Goal: Task Accomplishment & Management: Manage account settings

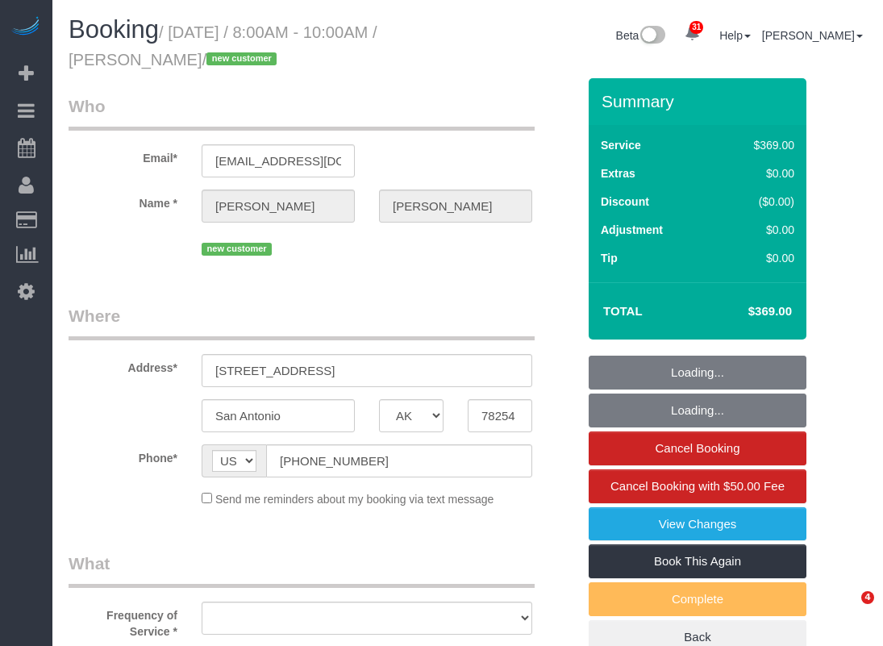
select select "[GEOGRAPHIC_DATA]"
select select "object:4404"
select select "string:fspay-7a45f5d6-9c5c-4617-89f6-d62141613180"
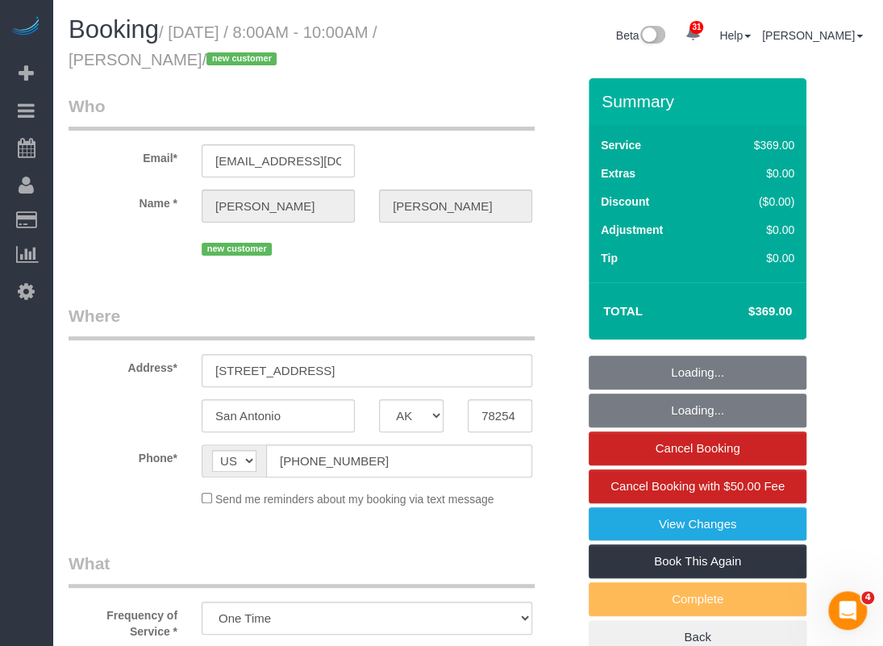
select select "spot43"
select select "object:4421"
select select "3"
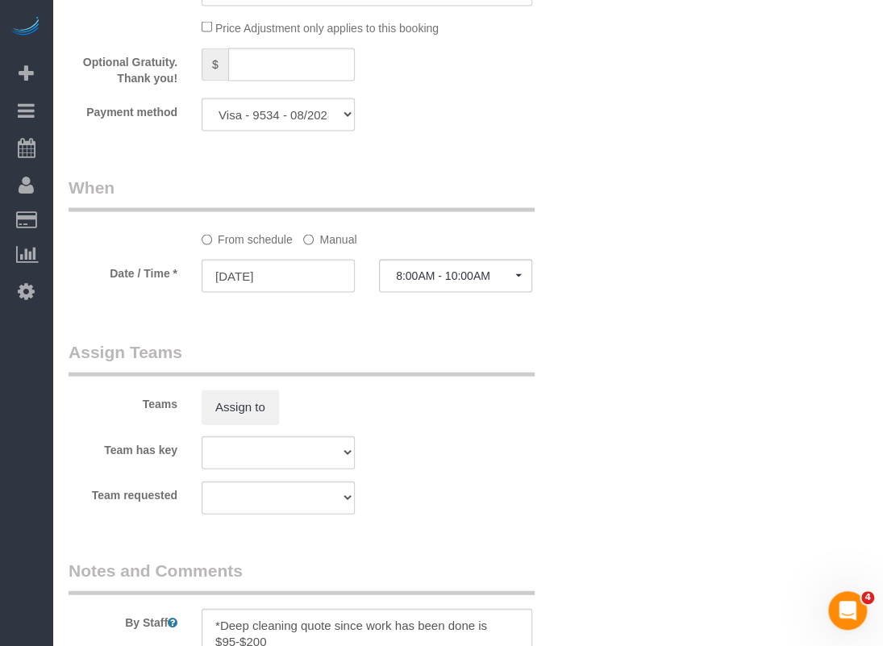
scroll to position [1210, 0]
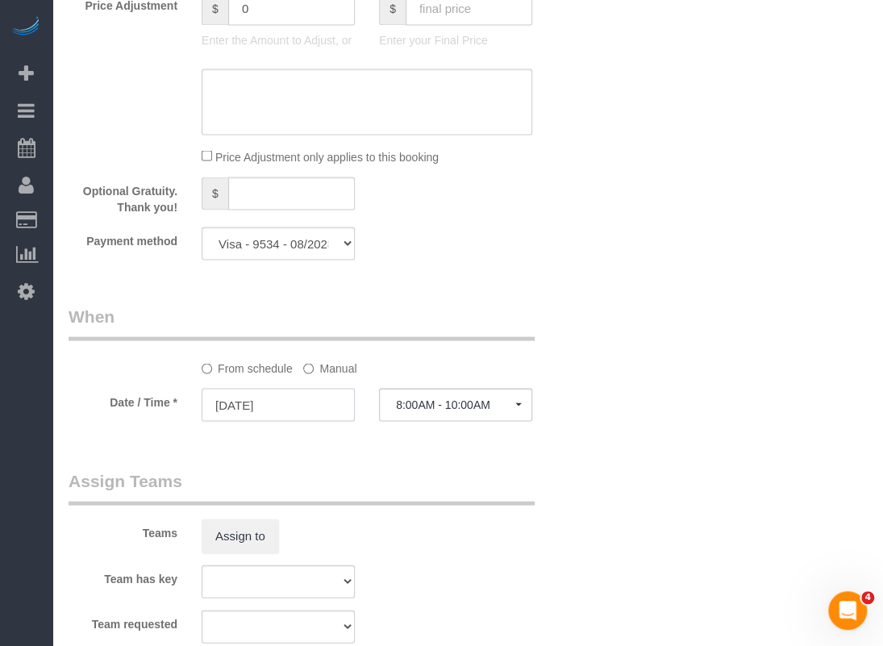
click at [332, 399] on input "09/06/2025" at bounding box center [278, 404] width 153 height 33
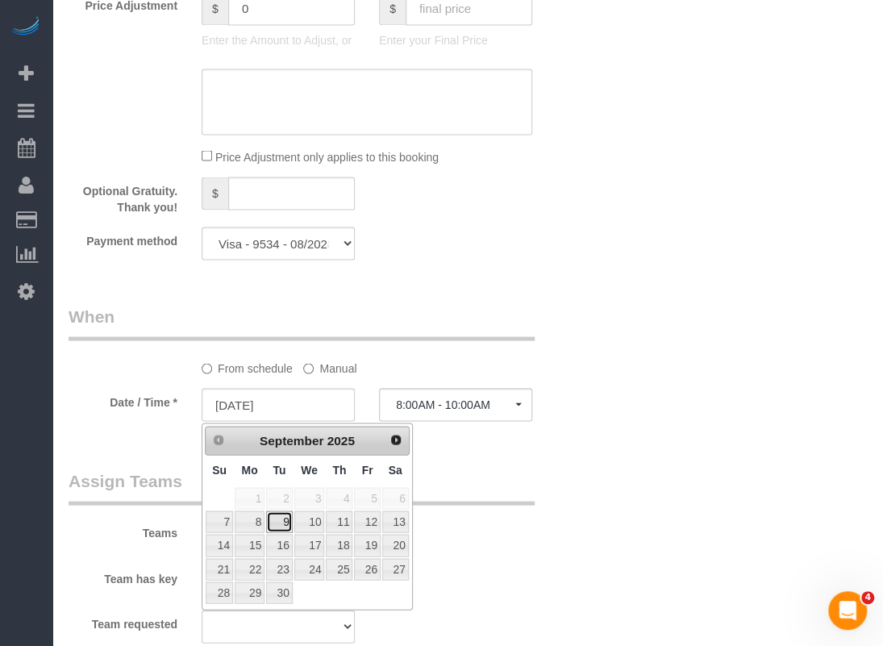
click at [284, 515] on link "9" at bounding box center [279, 522] width 26 height 22
type input "09/09/2025"
select select "spot54"
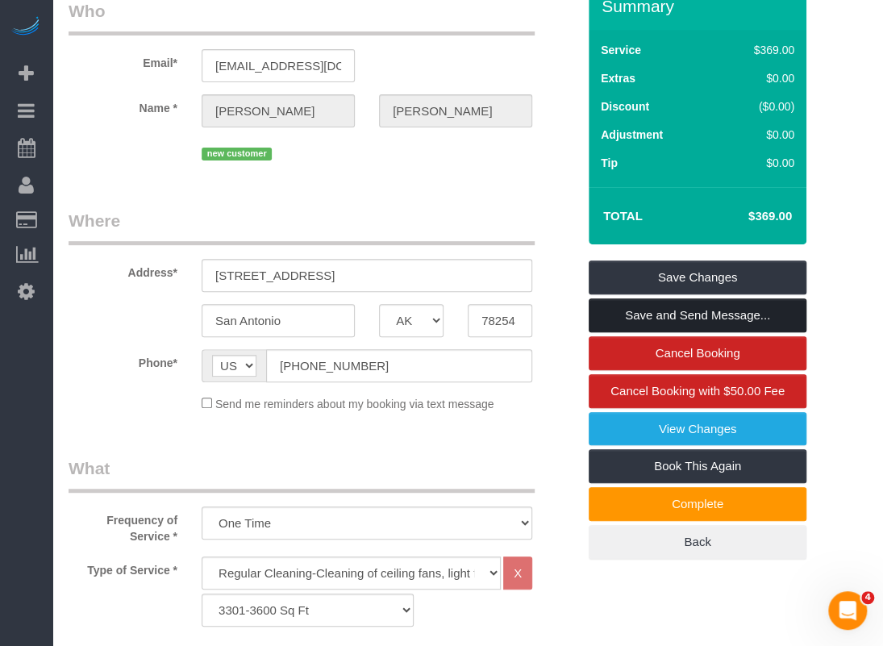
scroll to position [0, 0]
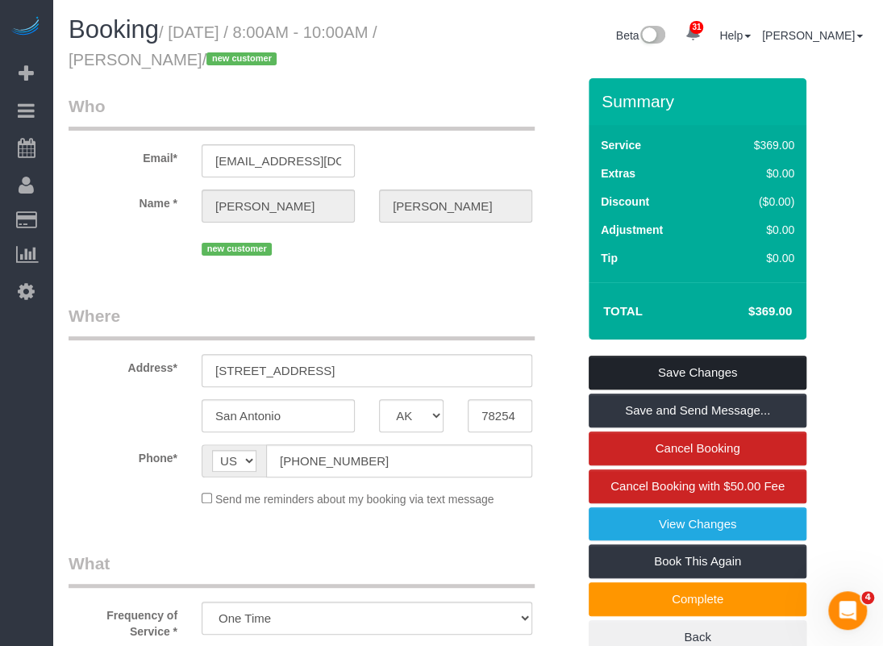
click at [641, 367] on link "Save Changes" at bounding box center [698, 373] width 218 height 34
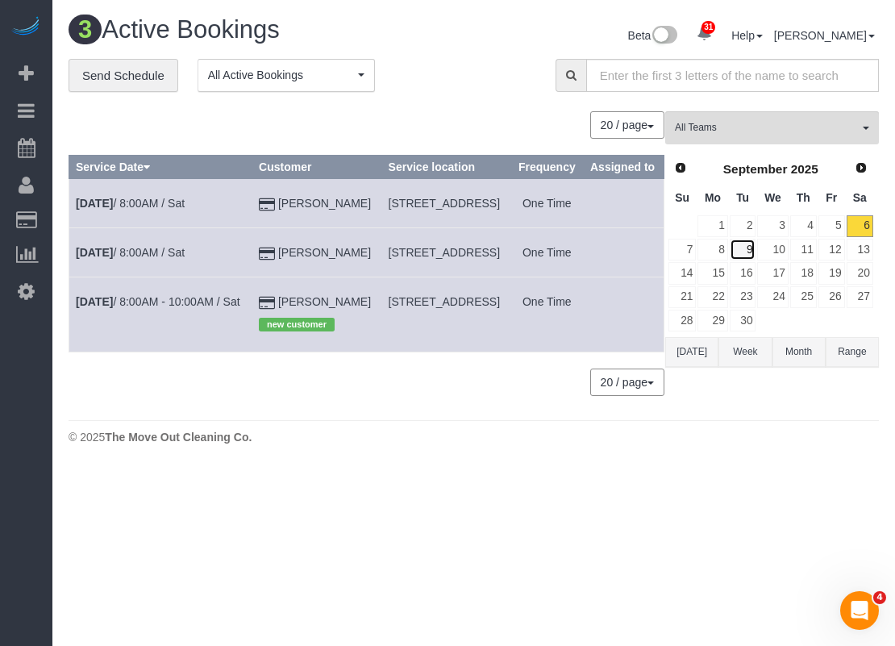
click at [749, 248] on link "9" at bounding box center [743, 250] width 27 height 22
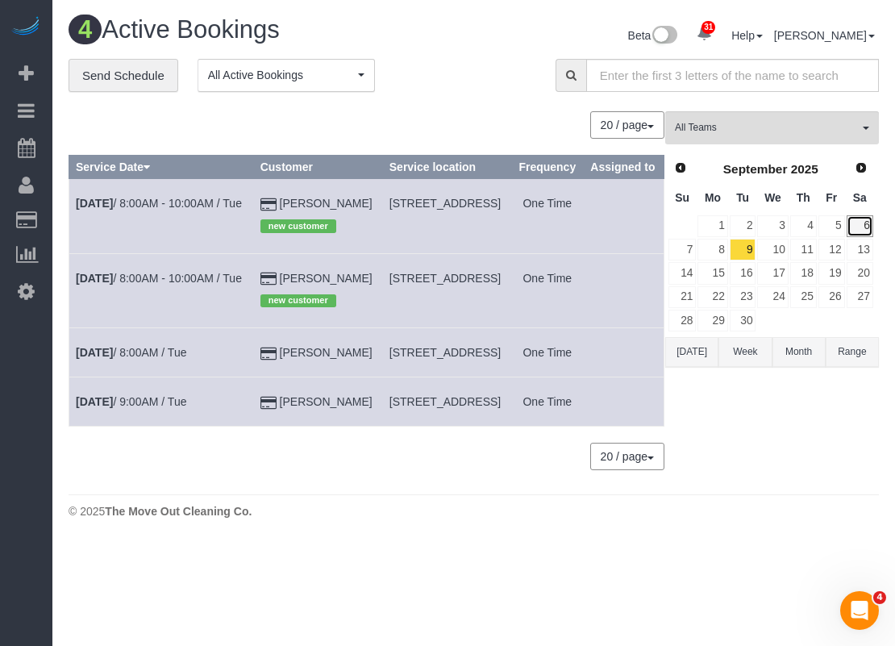
click at [870, 227] on link "6" at bounding box center [860, 226] width 27 height 22
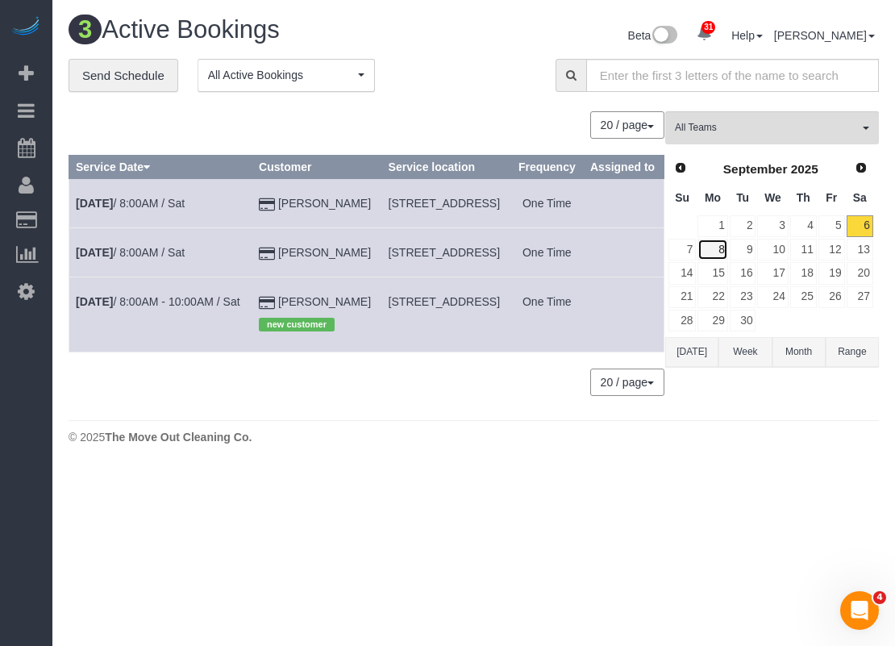
click at [724, 246] on link "8" at bounding box center [713, 250] width 30 height 22
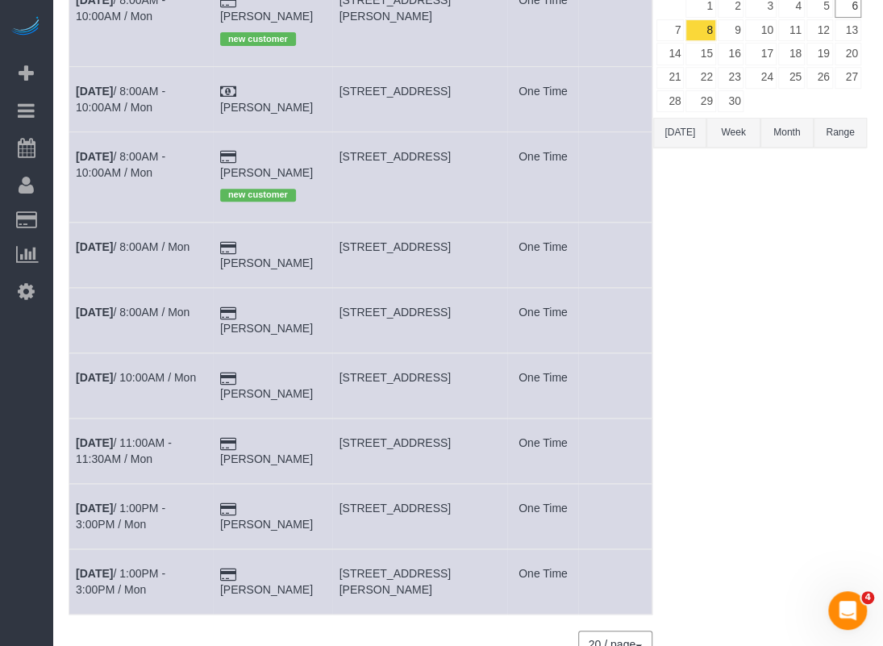
scroll to position [242, 0]
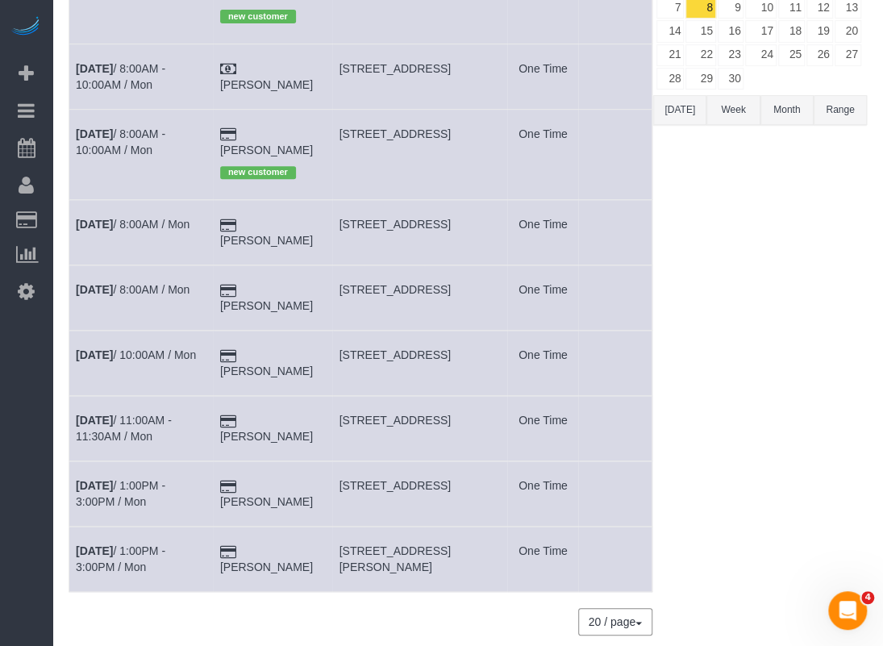
drag, startPoint x: 346, startPoint y: 515, endPoint x: 400, endPoint y: 528, distance: 55.4
click at [400, 528] on td "2524 Preston Rd, 303, Plano, TX 75093" at bounding box center [419, 559] width 175 height 65
copy span "2524 Preston Rd, 303, Plano, TX 75093"
click at [165, 545] on link "[DATE] 1:00PM - 3:00PM / Mon" at bounding box center [121, 559] width 90 height 29
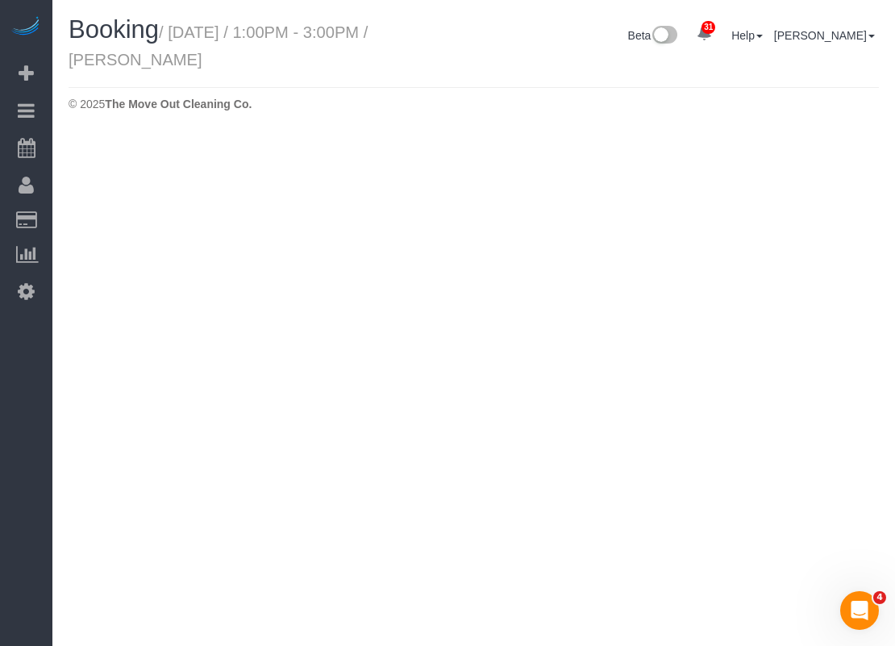
select select "[GEOGRAPHIC_DATA]"
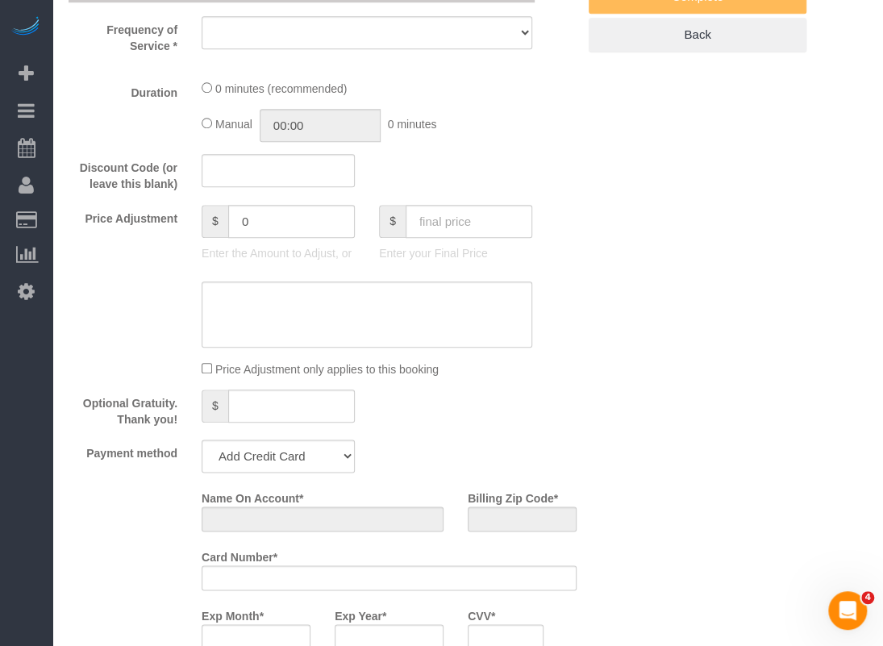
select select "object:5082"
select select "string:fspay-083e486b-4530-4aa5-9a6e-8a51029d965a"
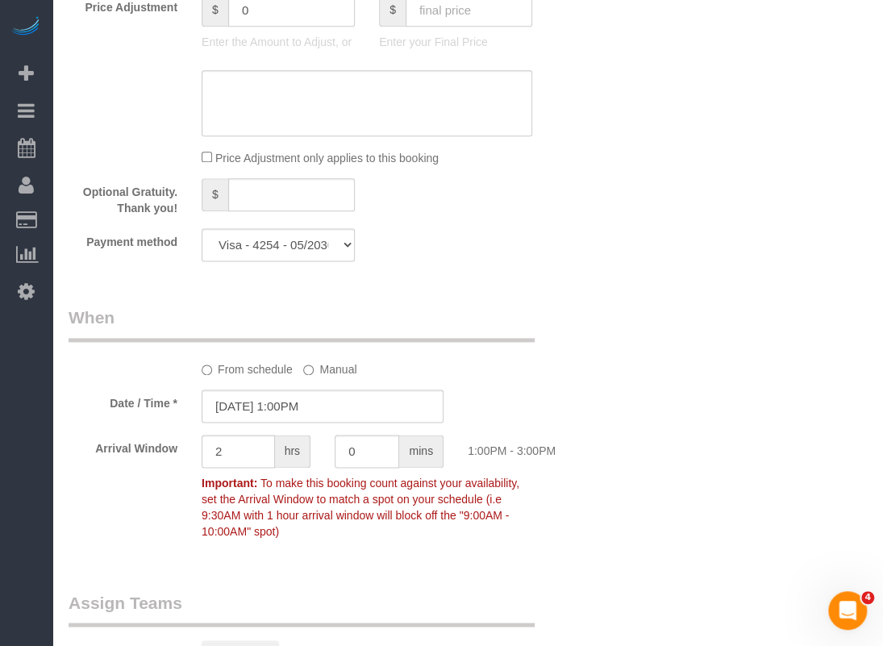
select select "object:5108"
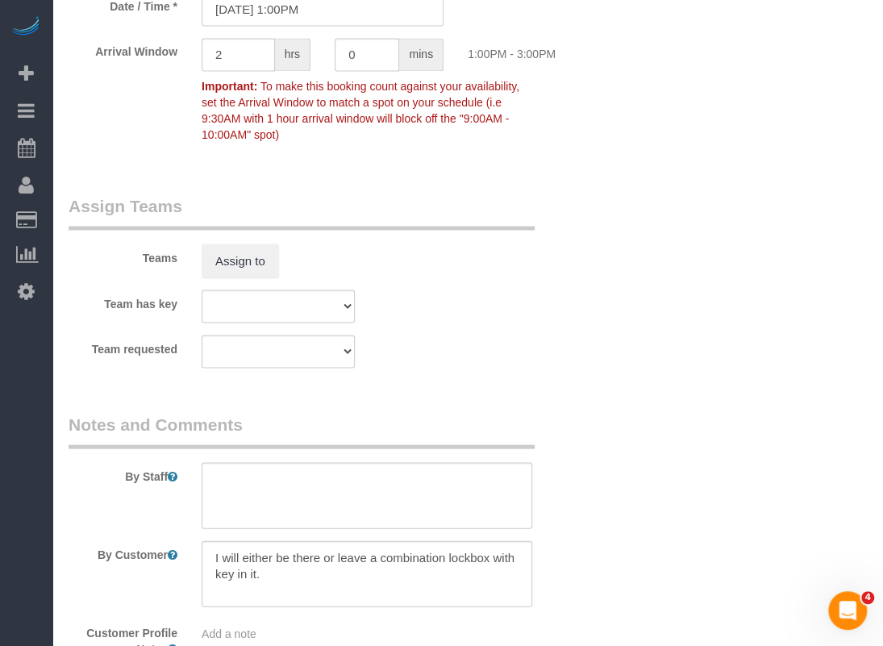
select select "3"
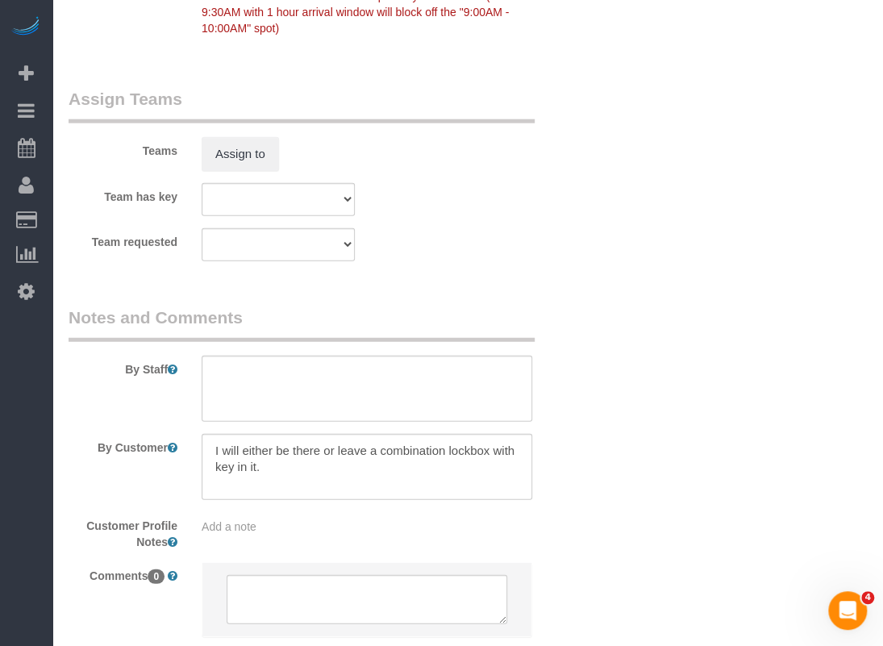
scroll to position [1704, 0]
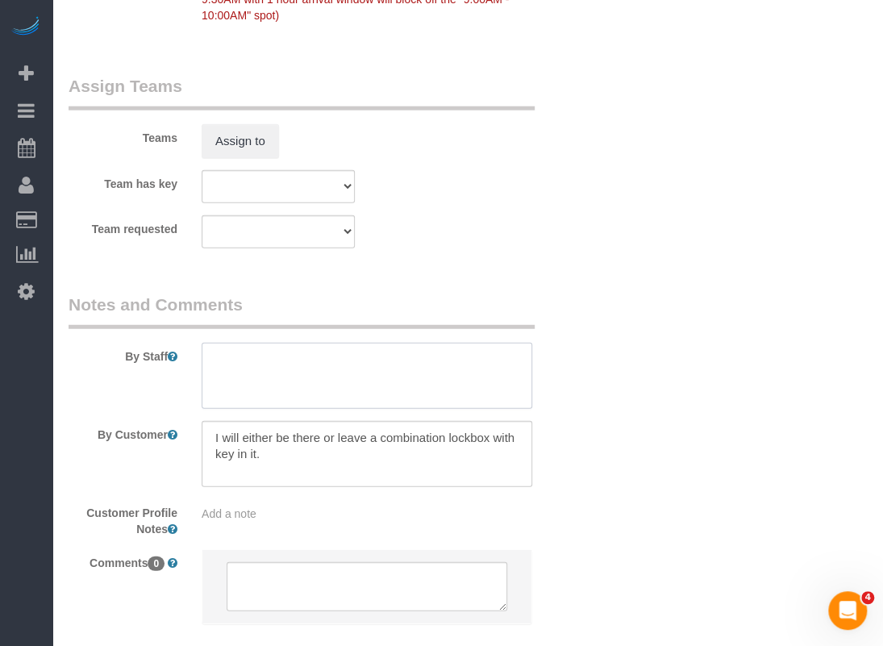
click at [391, 391] on textarea at bounding box center [367, 376] width 331 height 66
paste textarea "combo lock on the door with code 1975"
type textarea "combo lock on the door with code 1975"
drag, startPoint x: 289, startPoint y: 452, endPoint x: 192, endPoint y: 407, distance: 106.5
click at [192, 407] on sui-booking-comments "By Staff By Customer Customer Profile Notes Add a note Comments 0" at bounding box center [323, 467] width 508 height 348
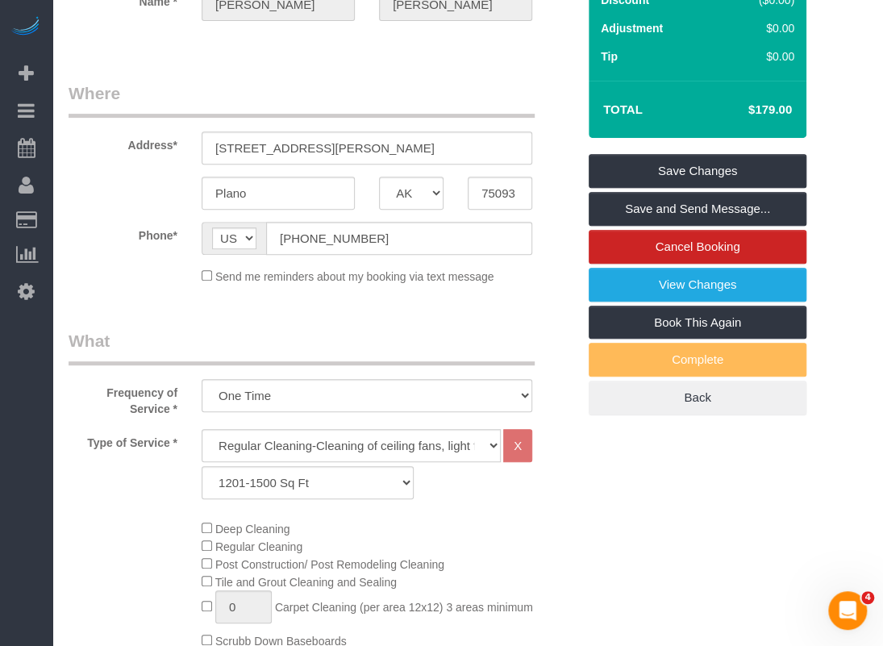
scroll to position [10, 0]
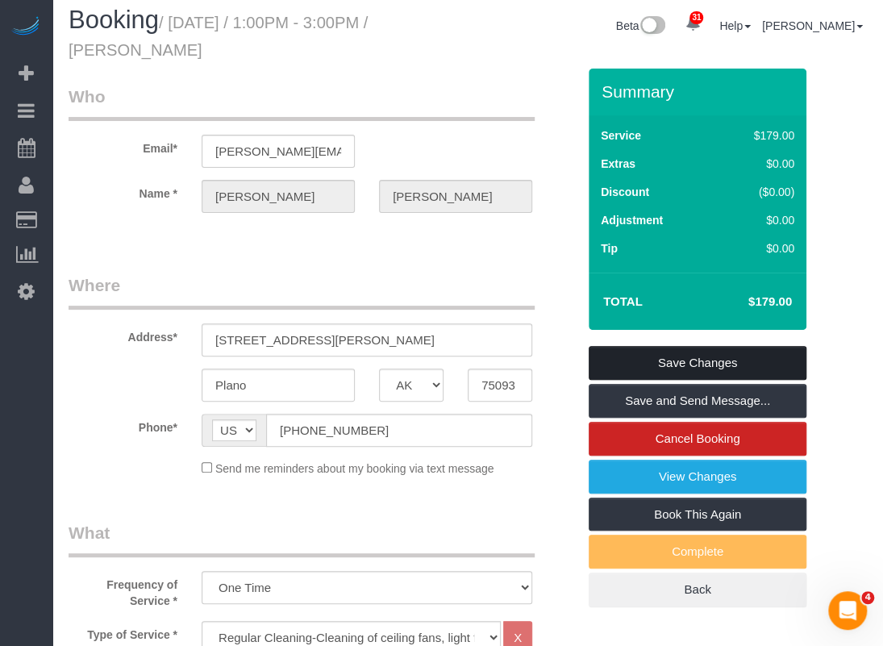
click at [623, 362] on link "Save Changes" at bounding box center [698, 363] width 218 height 34
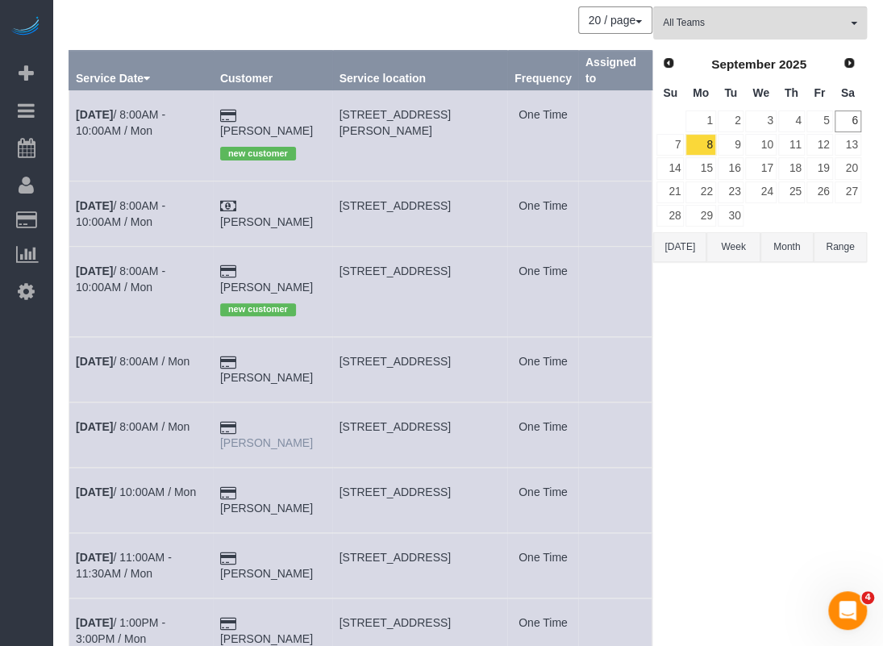
scroll to position [81, 0]
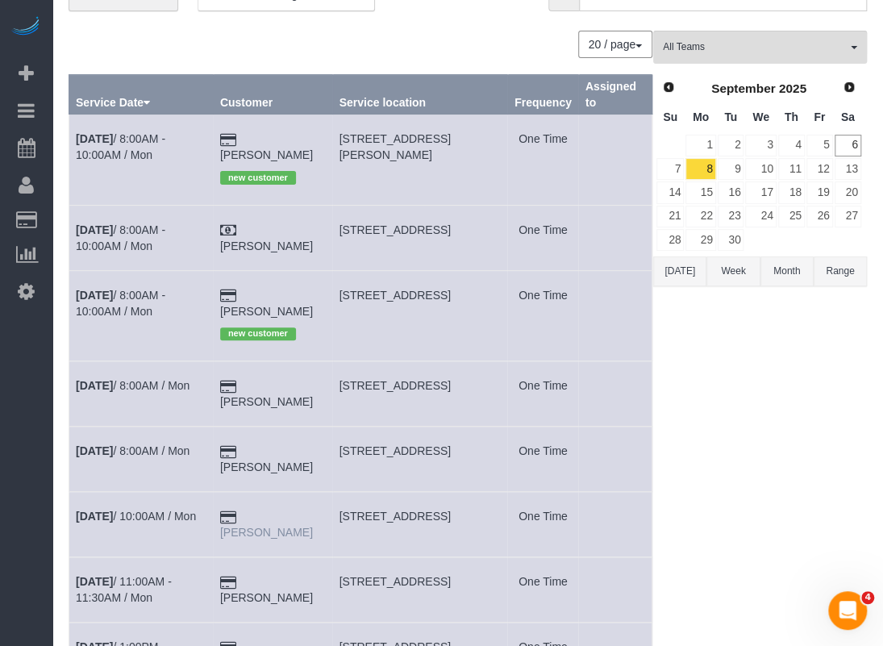
drag, startPoint x: 328, startPoint y: 480, endPoint x: 248, endPoint y: 482, distance: 79.9
click at [248, 492] on td "Katherine Tu" at bounding box center [272, 524] width 119 height 65
copy link "Katherine Tu"
drag, startPoint x: 473, startPoint y: 480, endPoint x: 345, endPoint y: 482, distance: 127.5
click at [345, 492] on td "4939 Screech Owl Lane, Grand Prairie, TX 75002" at bounding box center [419, 524] width 175 height 65
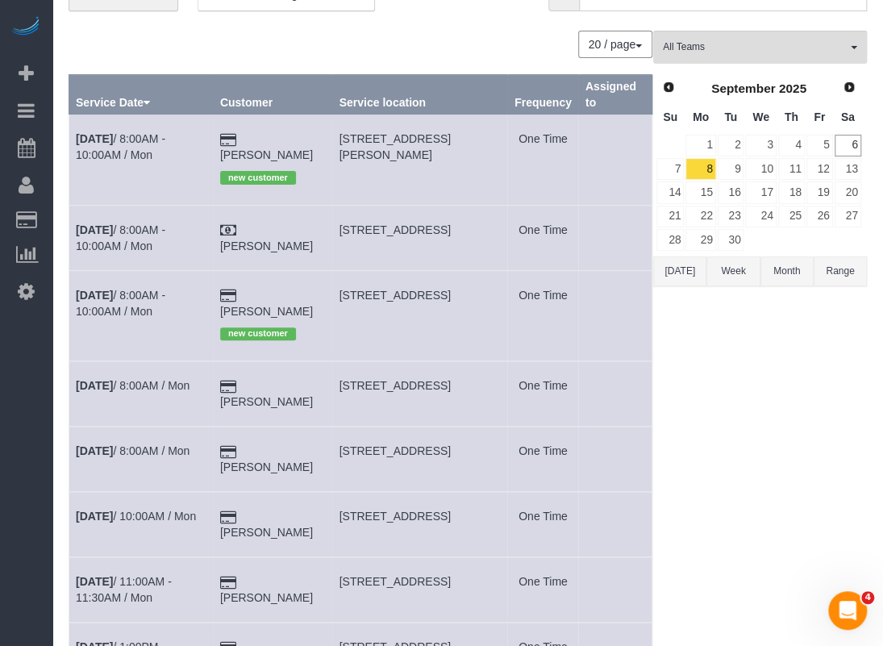
copy span "4939 Screech Owl Lane,"
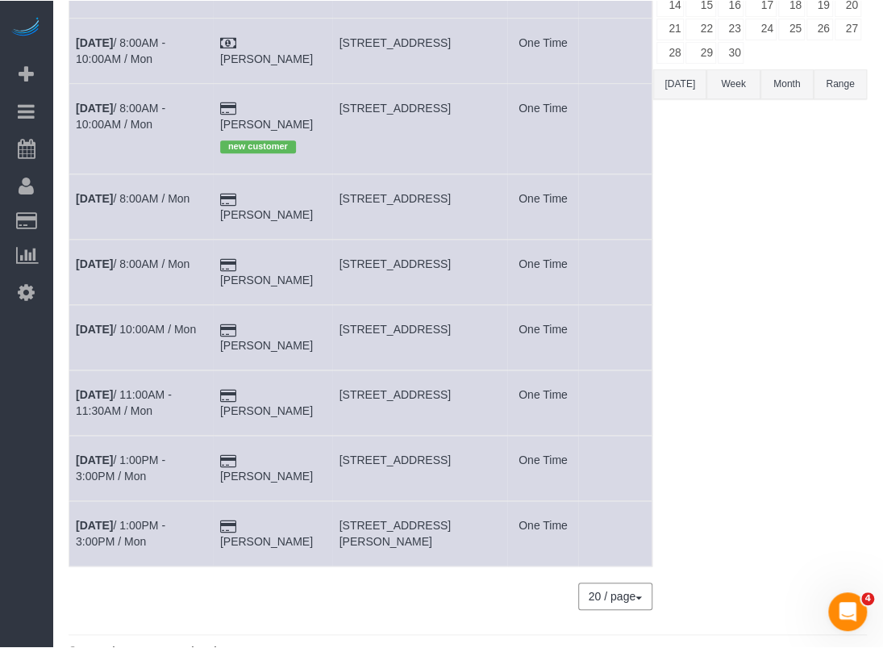
scroll to position [188, 0]
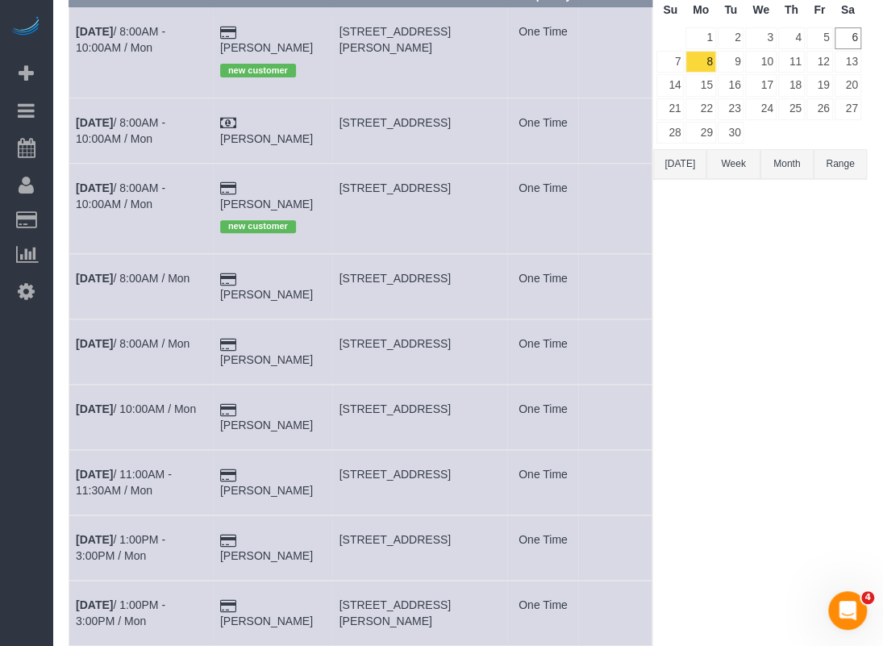
click at [359, 319] on td "5763 Easthampton Dr. #A, Houston, TX 77039" at bounding box center [419, 351] width 175 height 65
drag, startPoint x: 345, startPoint y: 307, endPoint x: 476, endPoint y: 315, distance: 130.9
click at [476, 319] on td "5763 Easthampton Dr. #A, Houston, TX 77039" at bounding box center [419, 351] width 175 height 65
copy span "5763 Easthampton Dr. #A"
drag, startPoint x: 161, startPoint y: 378, endPoint x: 177, endPoint y: 387, distance: 18.8
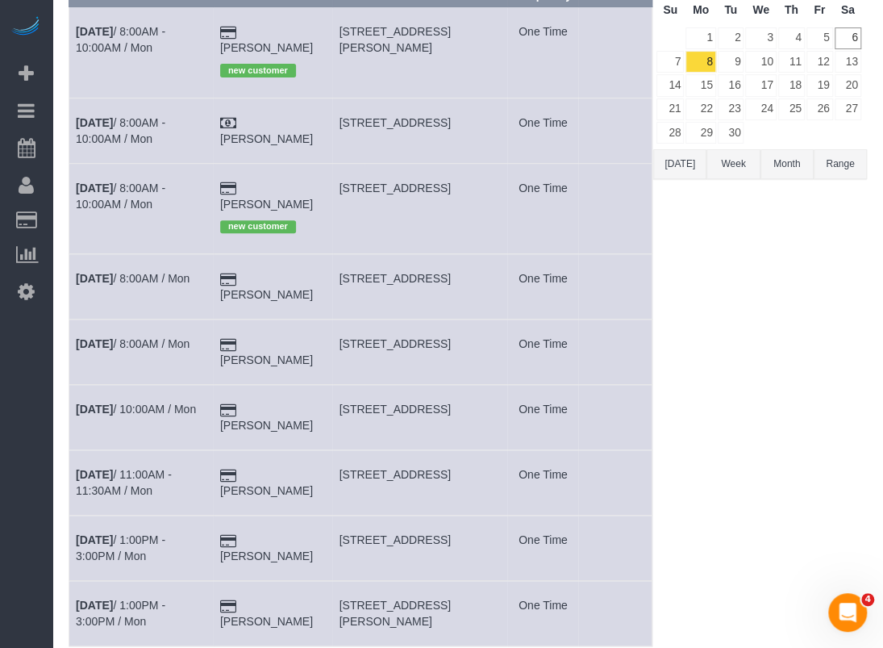
click at [177, 387] on td "Sep 8th / 10:00AM / Mon" at bounding box center [141, 417] width 144 height 65
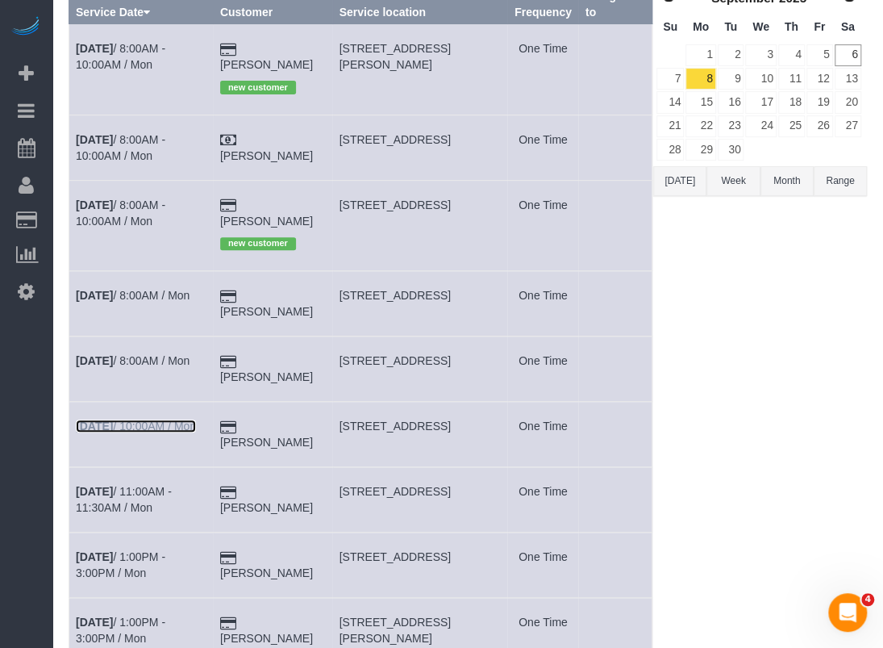
scroll to position [186, 0]
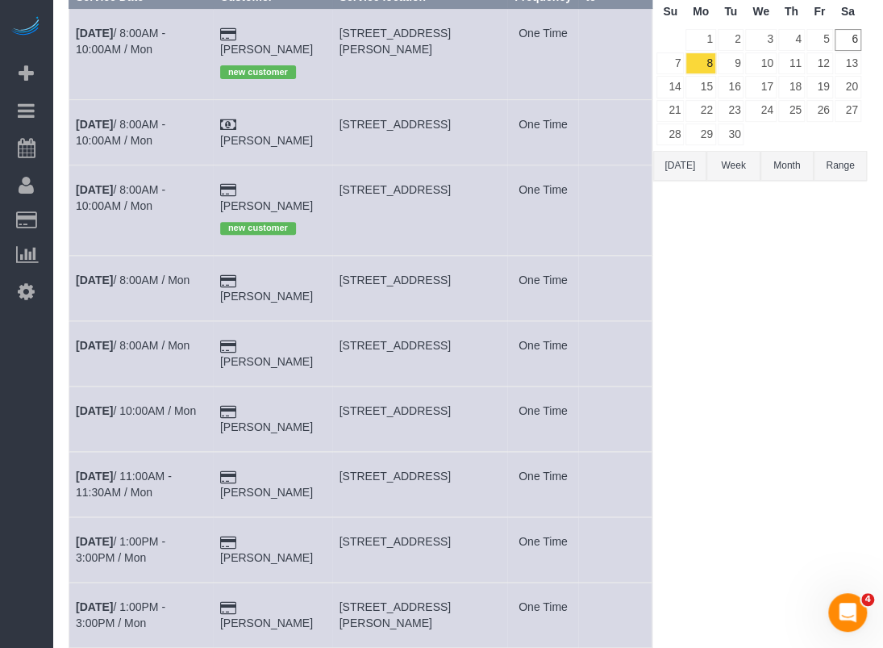
drag, startPoint x: 345, startPoint y: 246, endPoint x: 482, endPoint y: 250, distance: 137.2
click at [482, 256] on td "5763 Easthampton Dr. #B, Houston, TX 77039" at bounding box center [419, 288] width 175 height 65
copy span "5763 Easthampton Dr. #B,"
click at [142, 404] on link "Sep 8th / 10:00AM / Mon" at bounding box center [136, 410] width 120 height 13
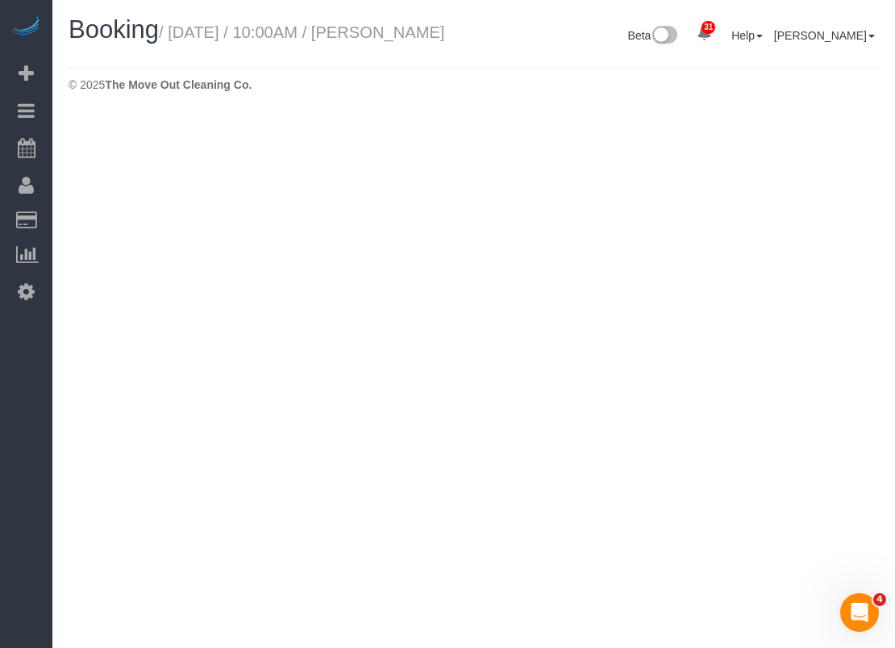
select select "[GEOGRAPHIC_DATA]"
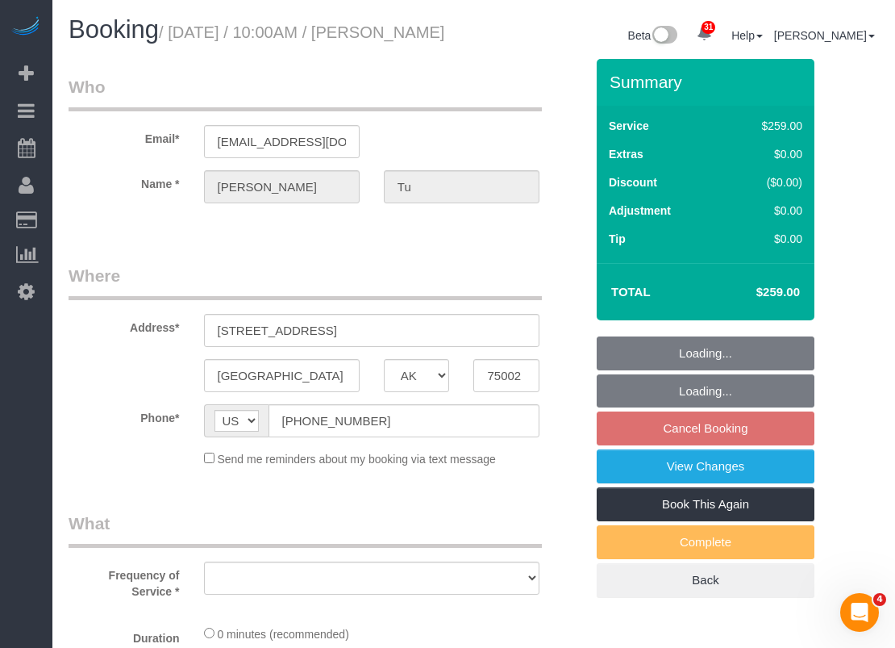
select select "string:fspay-a313df87-758b-46ad-a639-6a3223da5fc5"
select select "object:5748"
select select "3"
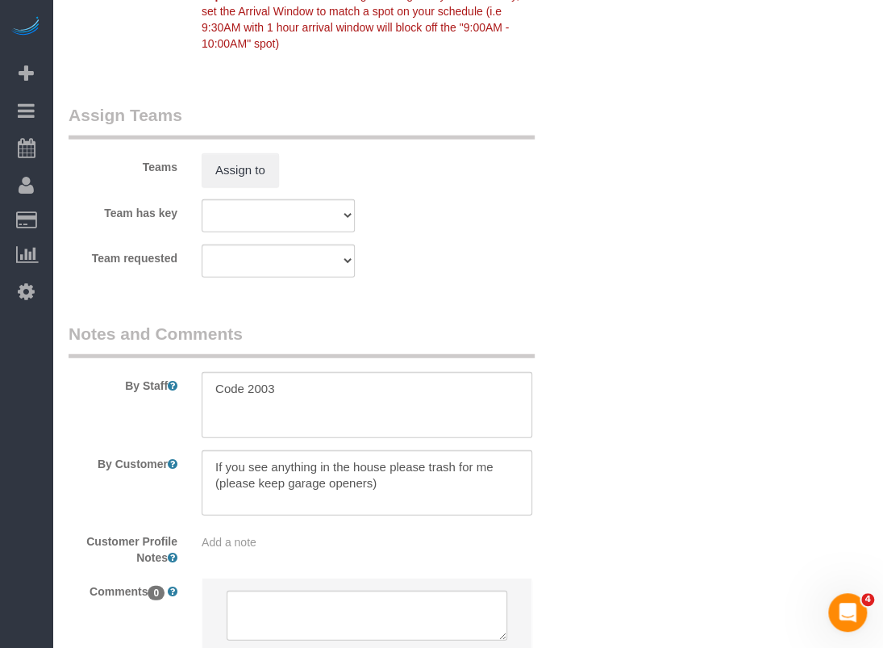
scroll to position [1795, 0]
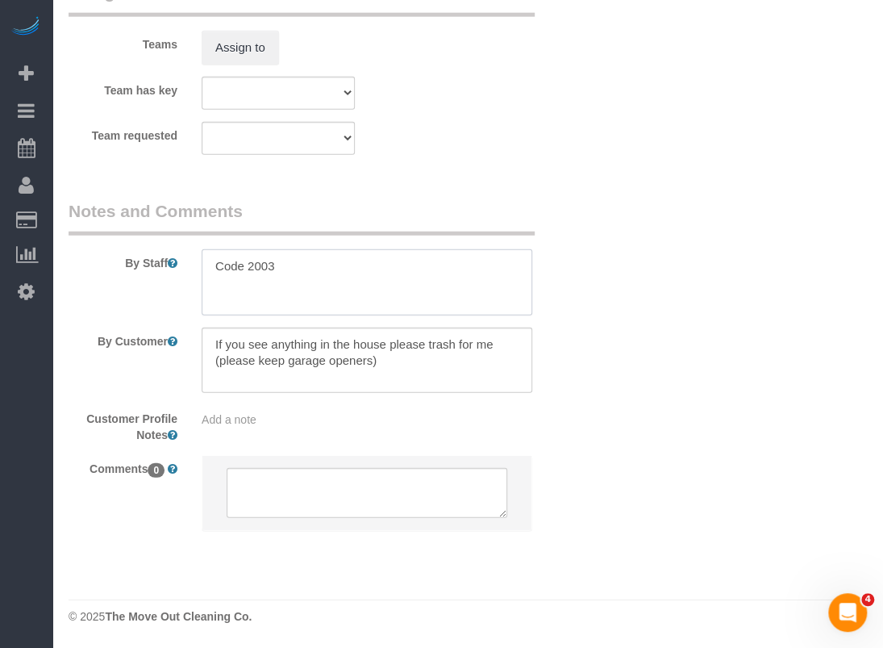
click at [394, 270] on textarea at bounding box center [367, 282] width 331 height 66
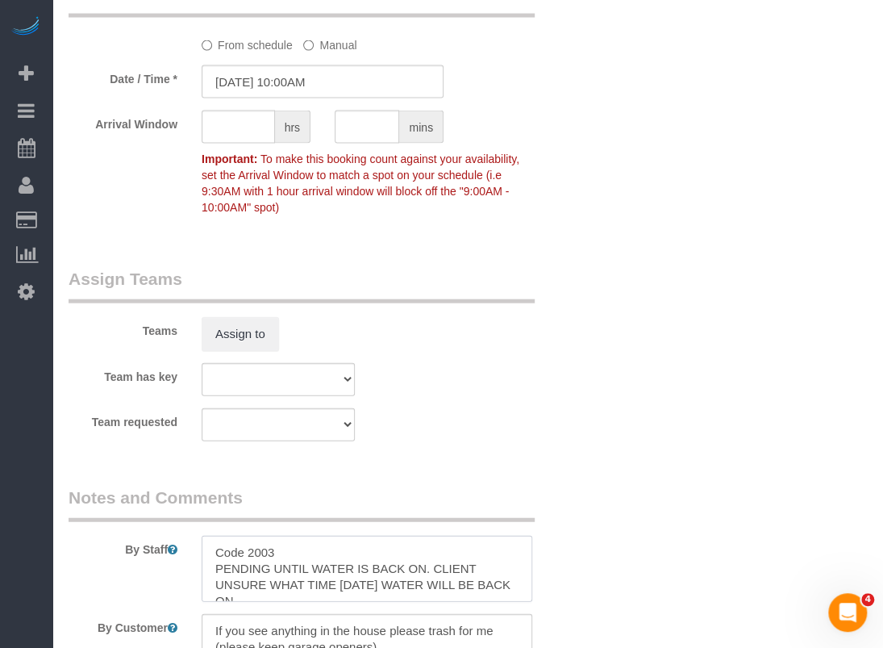
scroll to position [1150, 0]
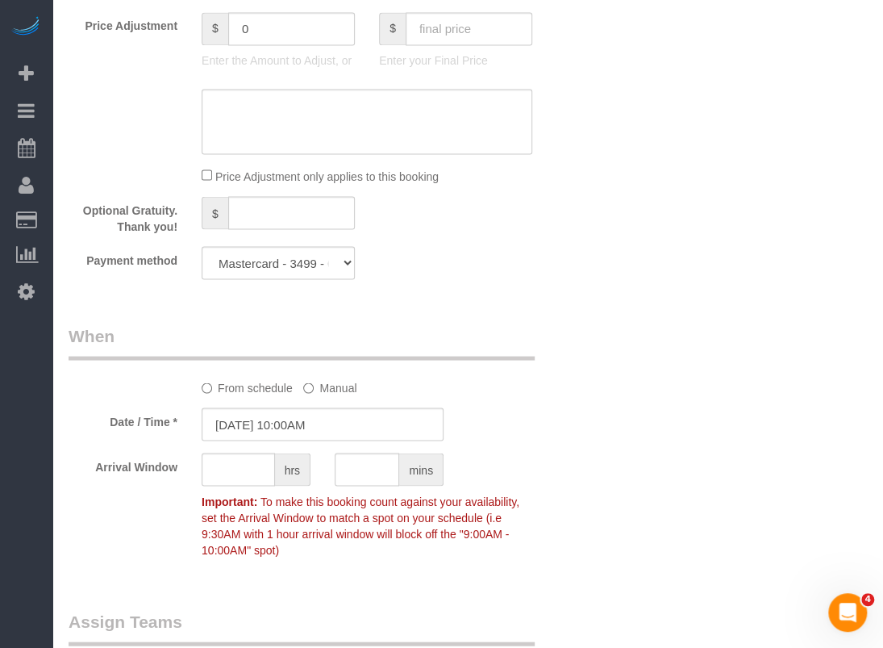
type textarea "Code 2003 PENDING UNTIL WATER IS BACK ON. CLIENT UNSURE WHAT TIME ON MONDAY WAT…"
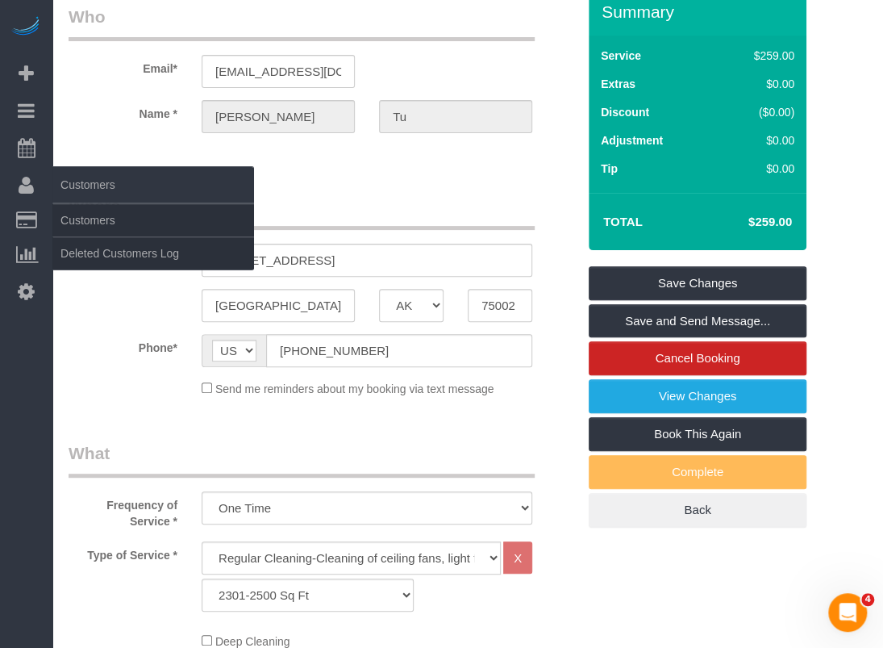
scroll to position [0, 0]
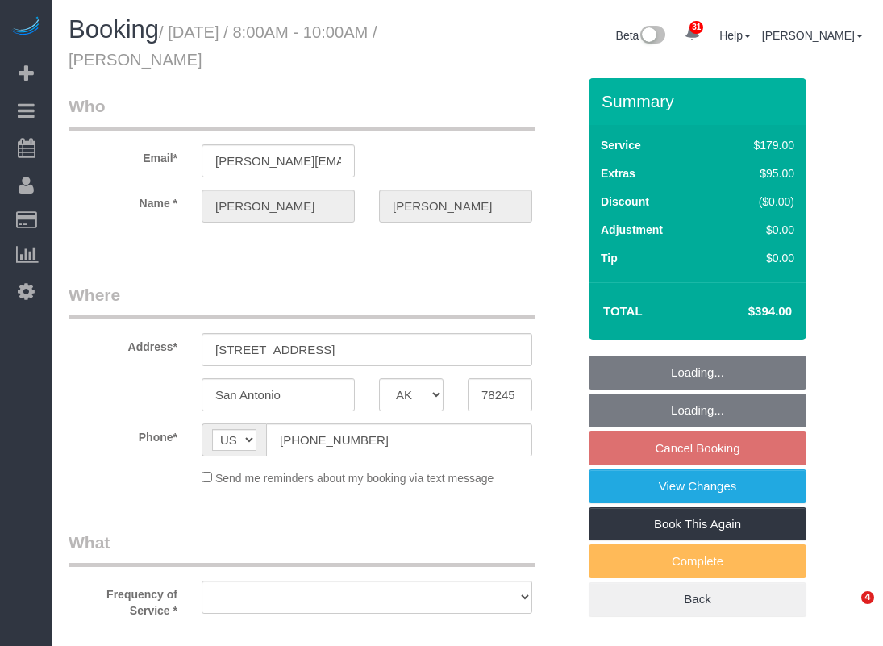
select select "[GEOGRAPHIC_DATA]"
select select "object:860"
select select "spot26"
select select "3"
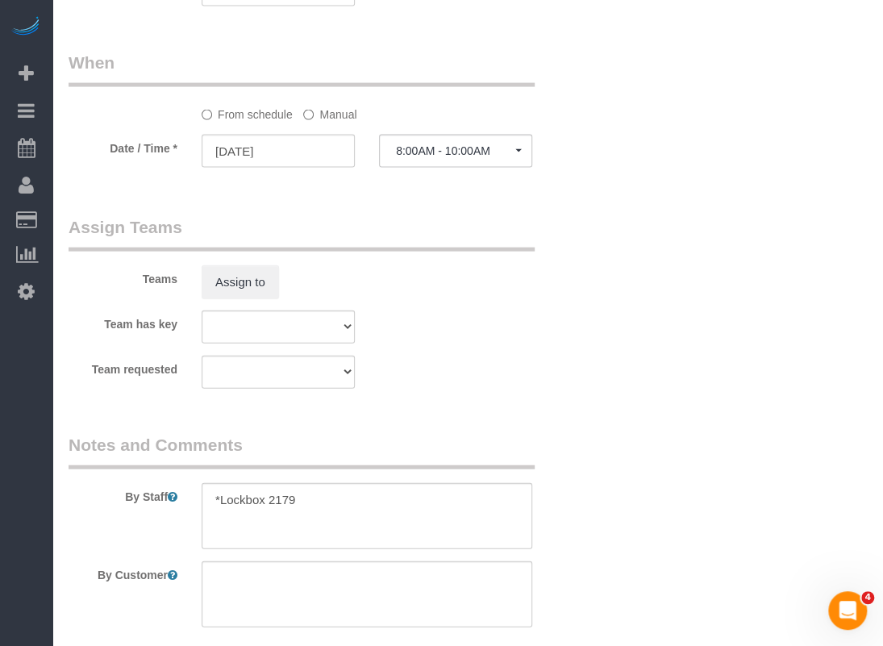
scroll to position [1676, 0]
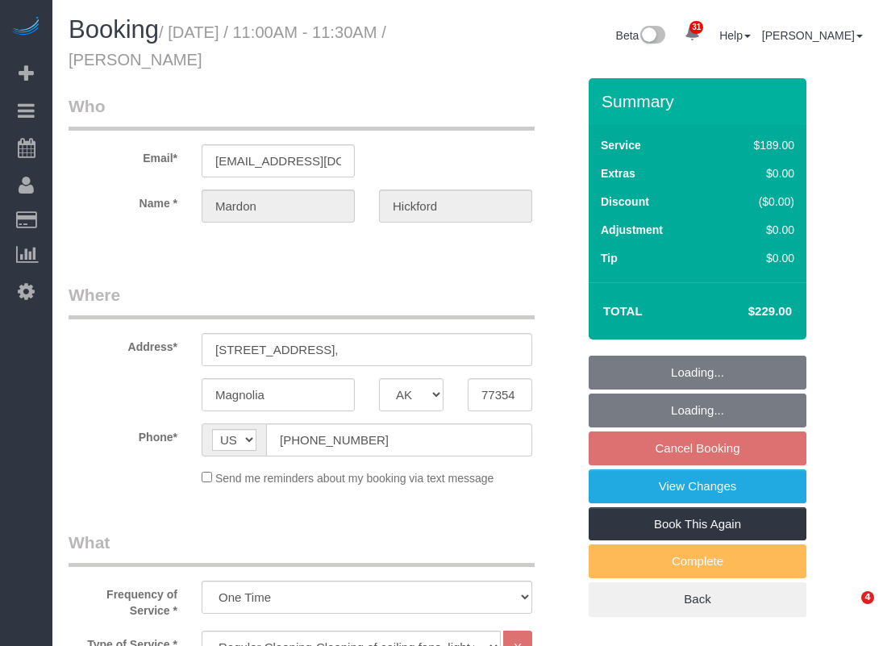
select select "[GEOGRAPHIC_DATA]"
select select "3"
select select "string:fspay-a36de278-56a6-44a3-9bf0-fdeaa15501da"
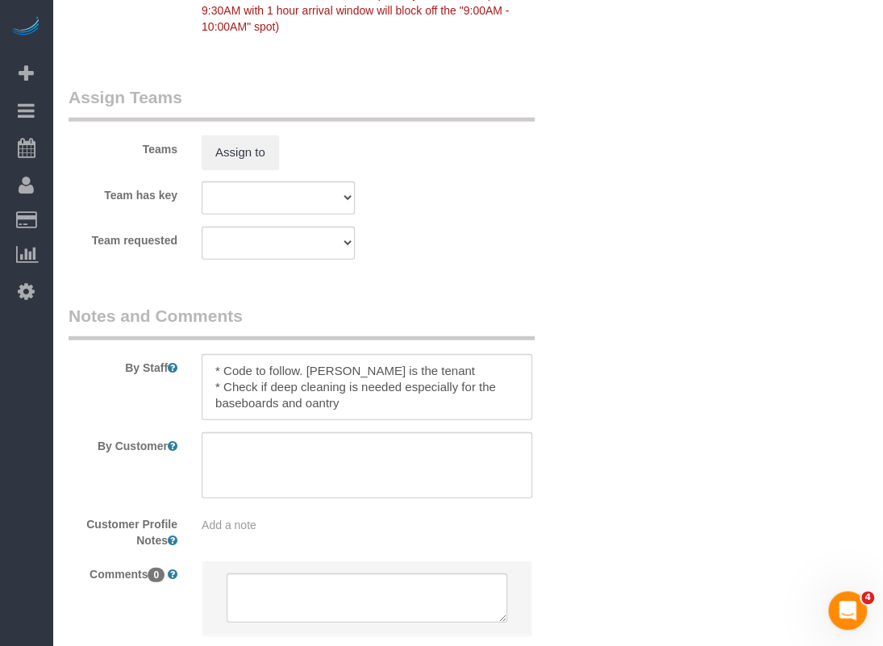
scroll to position [1796, 0]
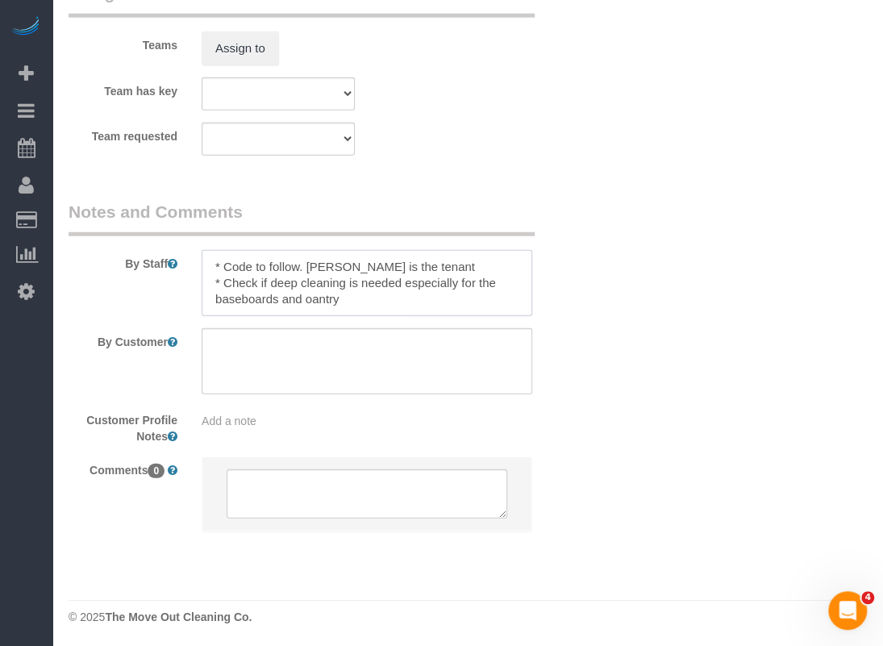
drag, startPoint x: 388, startPoint y: 263, endPoint x: 307, endPoint y: 261, distance: 81.5
click at [307, 261] on textarea at bounding box center [367, 283] width 331 height 66
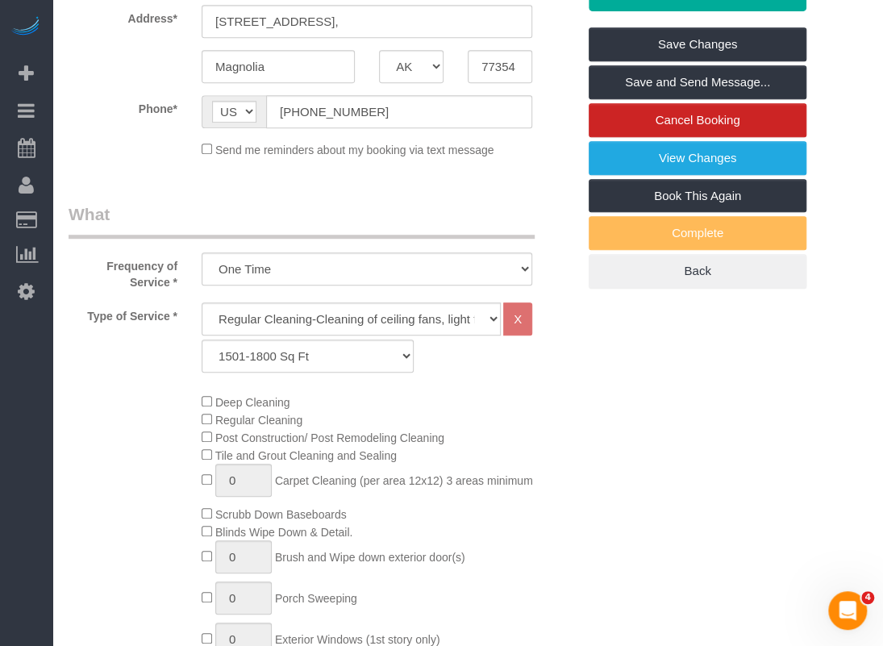
scroll to position [183, 0]
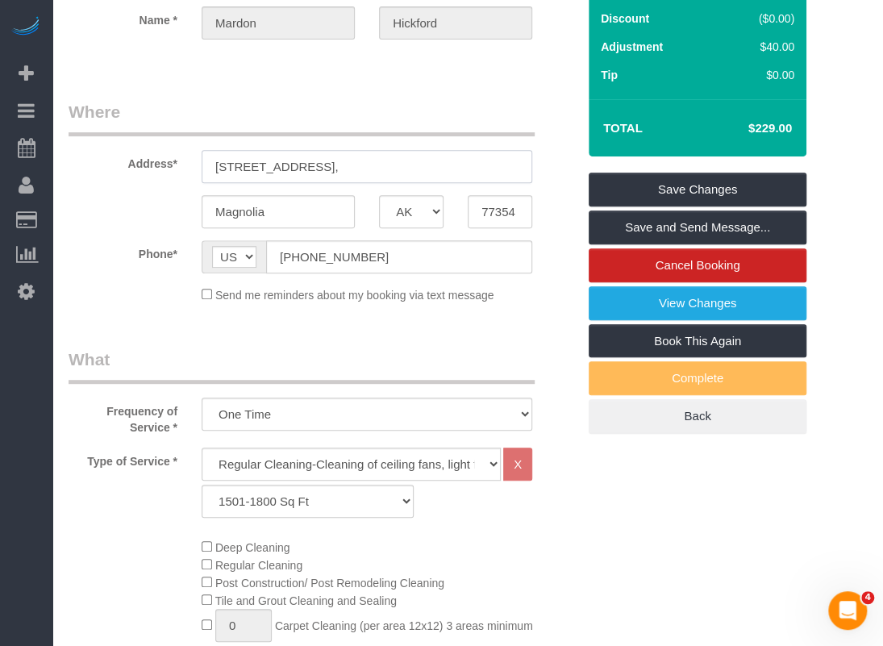
drag, startPoint x: 214, startPoint y: 167, endPoint x: 348, endPoint y: 161, distance: 134.1
click at [348, 161] on input "3949 Eagle Nest Lake Ln," at bounding box center [367, 166] width 331 height 33
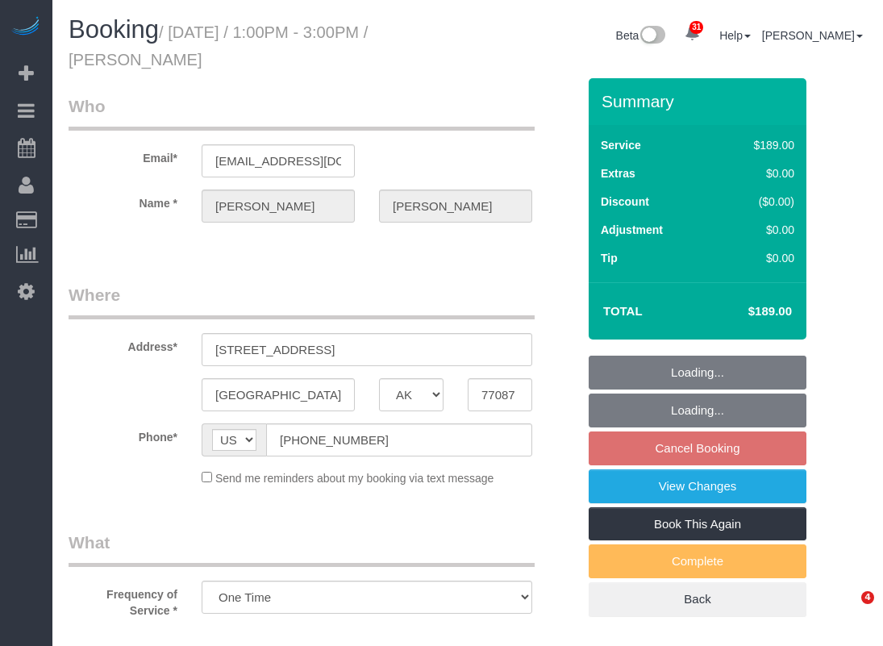
select select "[GEOGRAPHIC_DATA]"
select select "object:883"
select select "3"
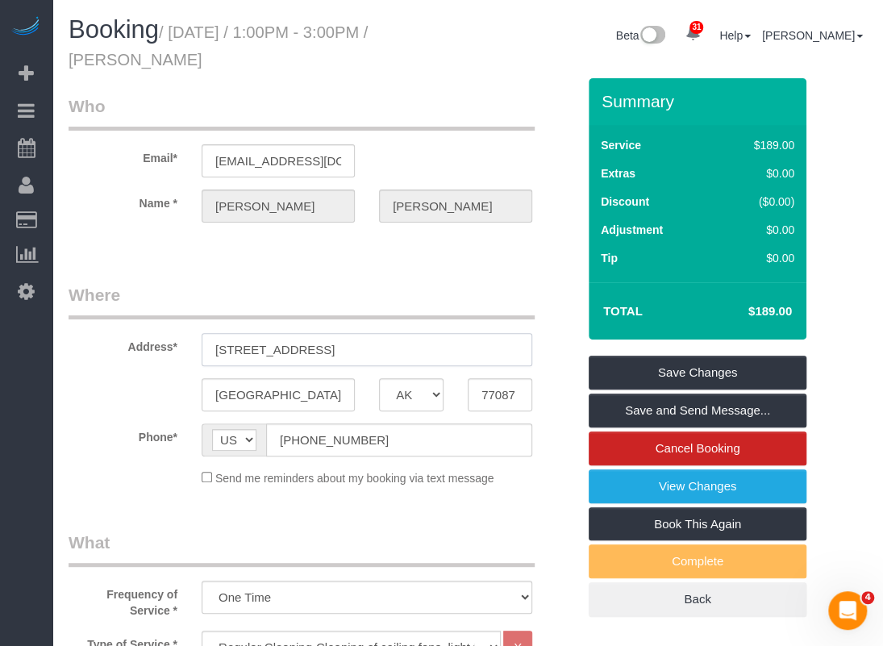
drag, startPoint x: 372, startPoint y: 342, endPoint x: 174, endPoint y: 344, distance: 197.7
click at [174, 344] on div "Address* 2511 Evergreen Dr." at bounding box center [322, 324] width 532 height 83
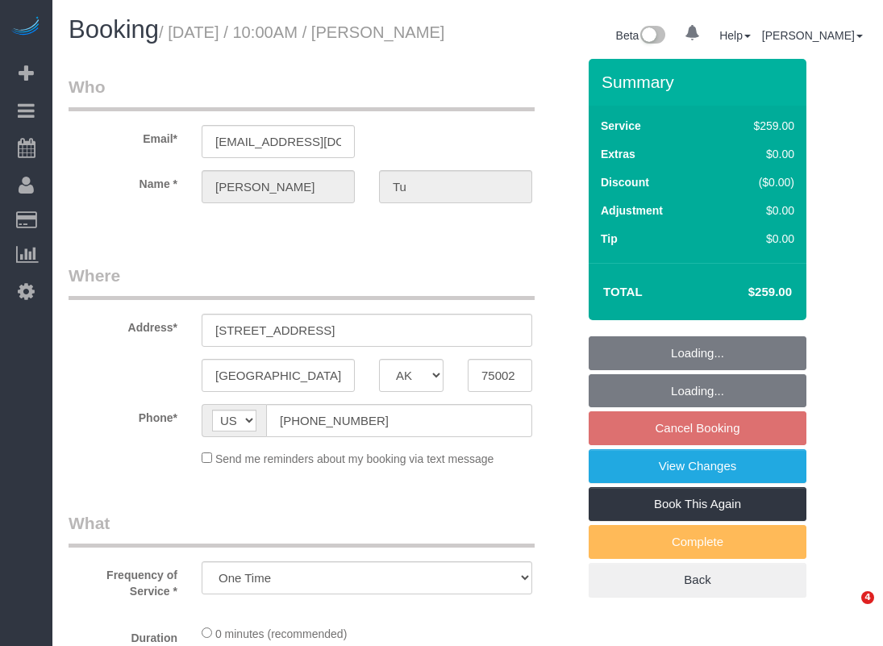
select select "[GEOGRAPHIC_DATA]"
select select "object:883"
select select "3"
select select "[GEOGRAPHIC_DATA]"
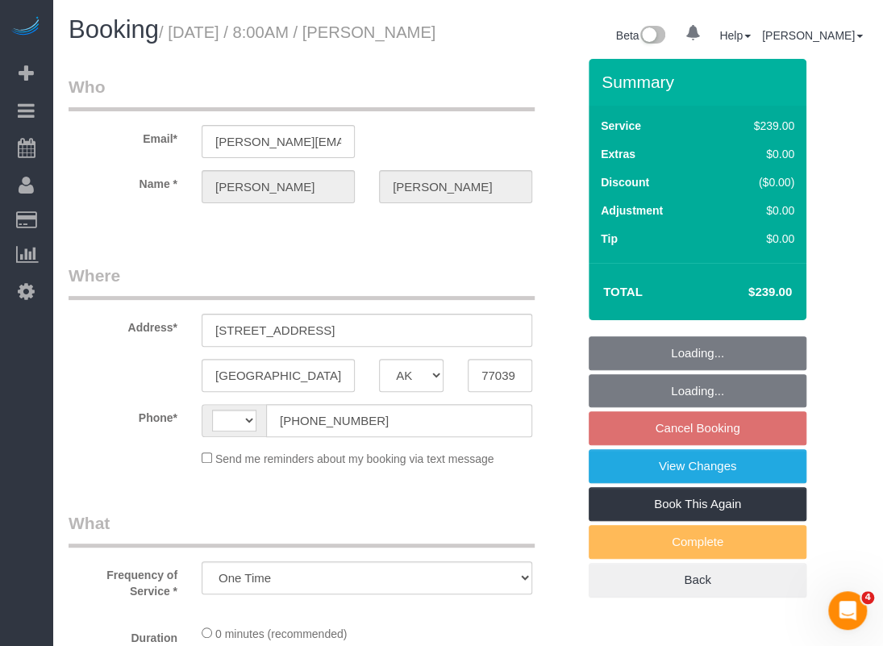
select select "object:611"
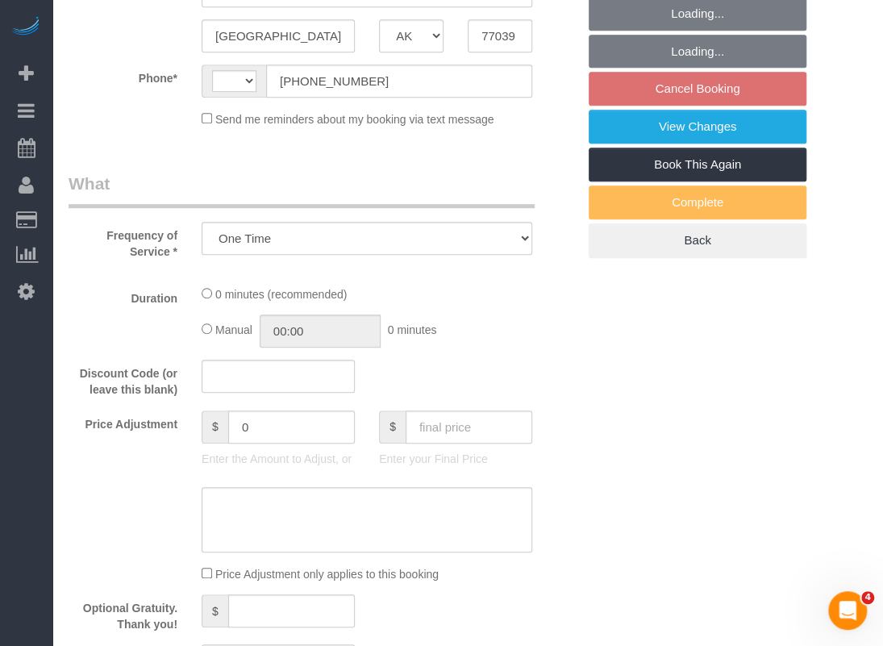
select select "string:US"
select select "3"
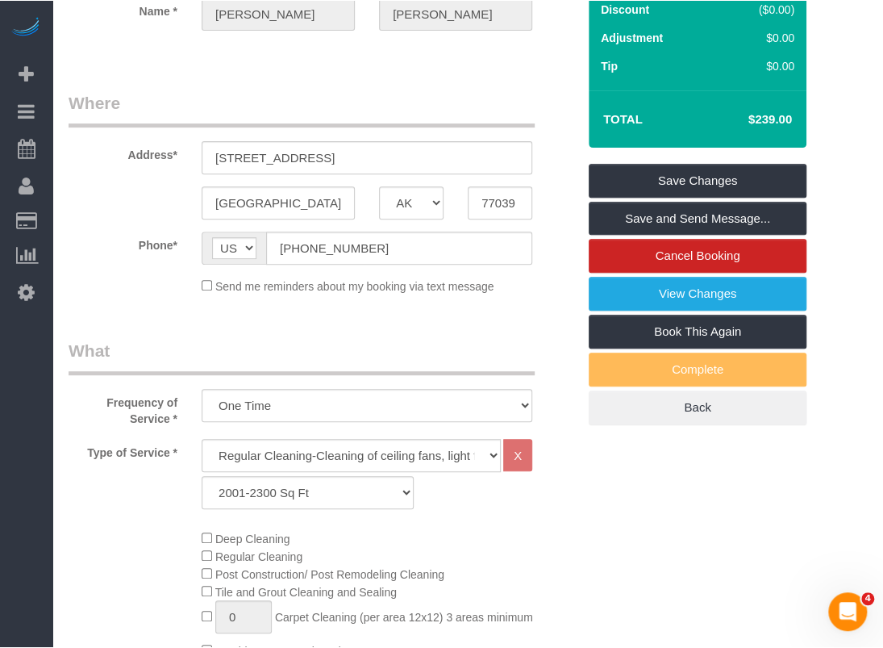
scroll to position [102, 0]
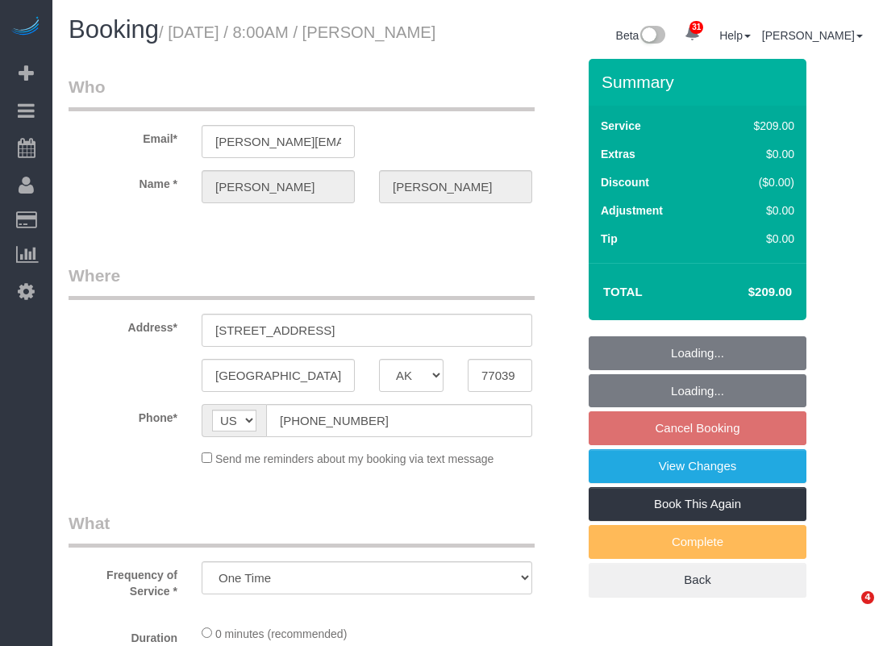
select select "[GEOGRAPHIC_DATA]"
select select "object:883"
select select "3"
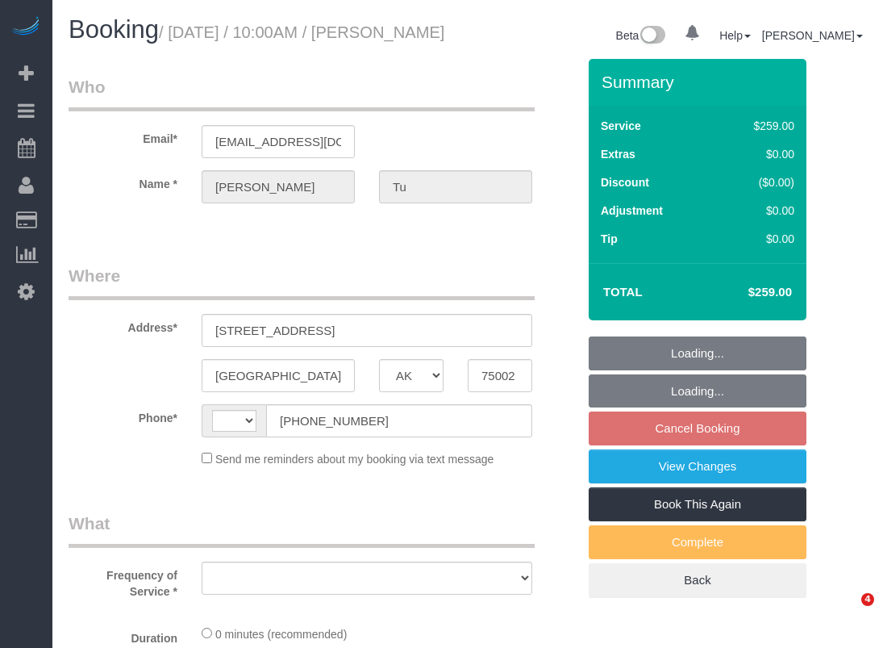
select select "[GEOGRAPHIC_DATA]"
select select "object:549"
select select "string:fspay-a313df87-758b-46ad-a639-6a3223da5fc5"
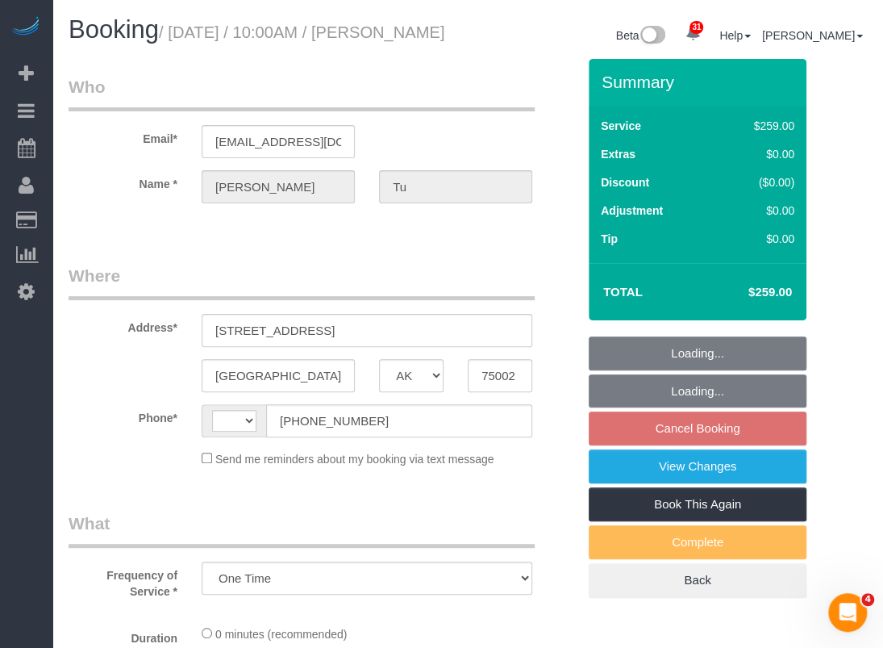
select select "object:550"
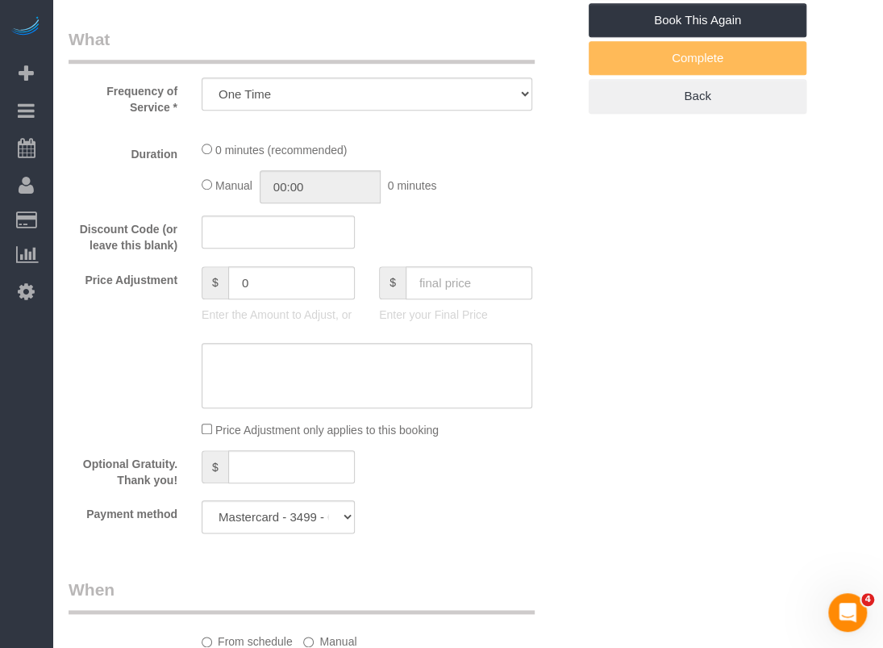
select select "string:[GEOGRAPHIC_DATA]"
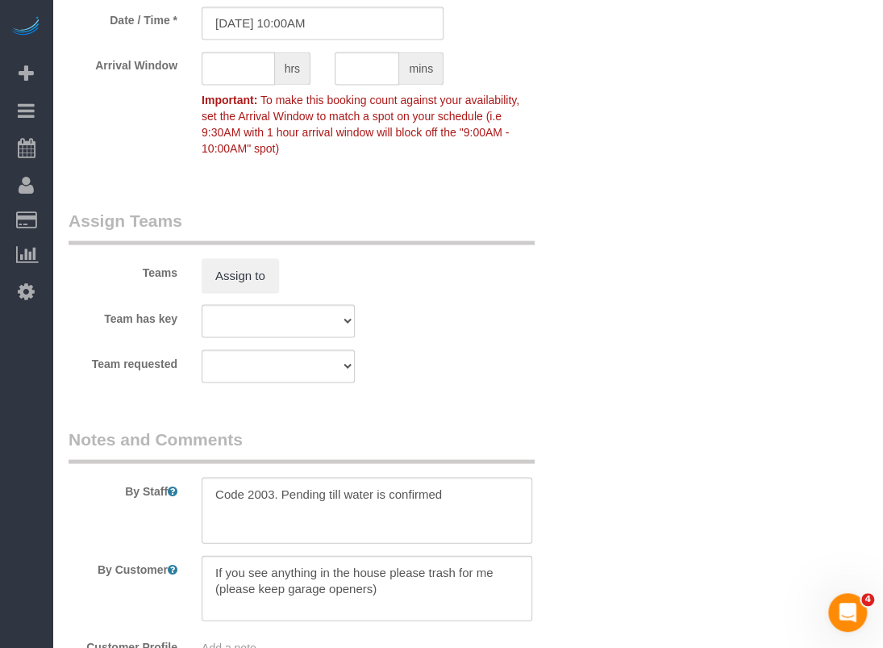
select select "3"
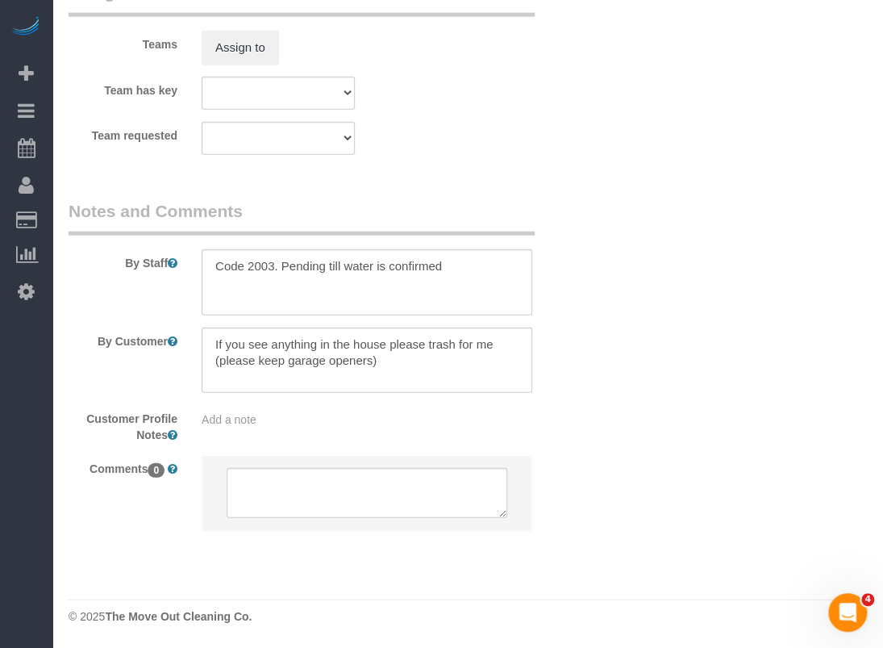
scroll to position [1795, 0]
drag, startPoint x: 460, startPoint y: 273, endPoint x: 277, endPoint y: 251, distance: 183.6
click at [277, 251] on textarea at bounding box center [367, 282] width 331 height 66
drag, startPoint x: 358, startPoint y: 273, endPoint x: 111, endPoint y: 266, distance: 247.0
click at [112, 266] on div "By Staff" at bounding box center [322, 257] width 532 height 116
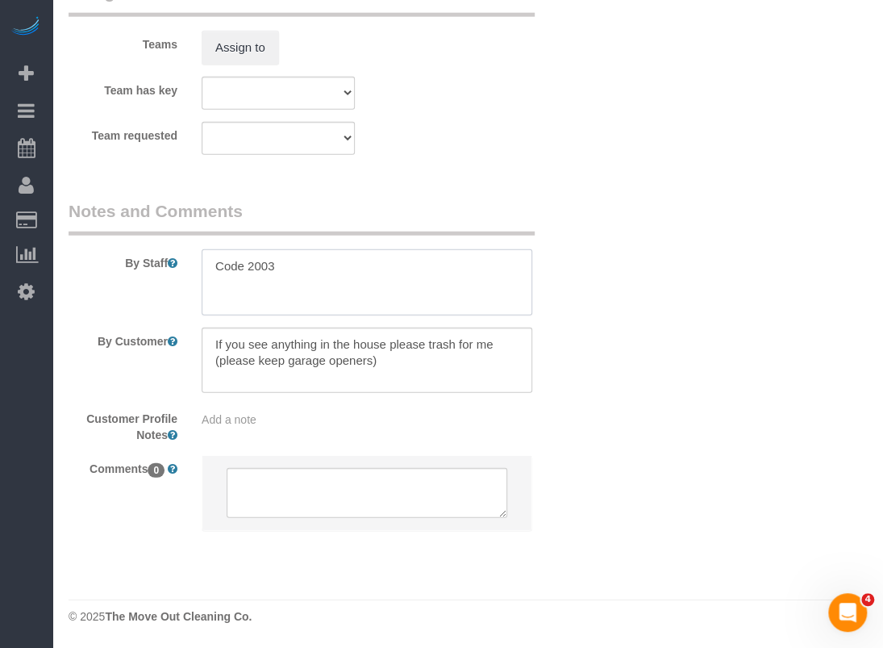
type textarea "Code 2003"
click at [398, 333] on textarea at bounding box center [367, 361] width 331 height 66
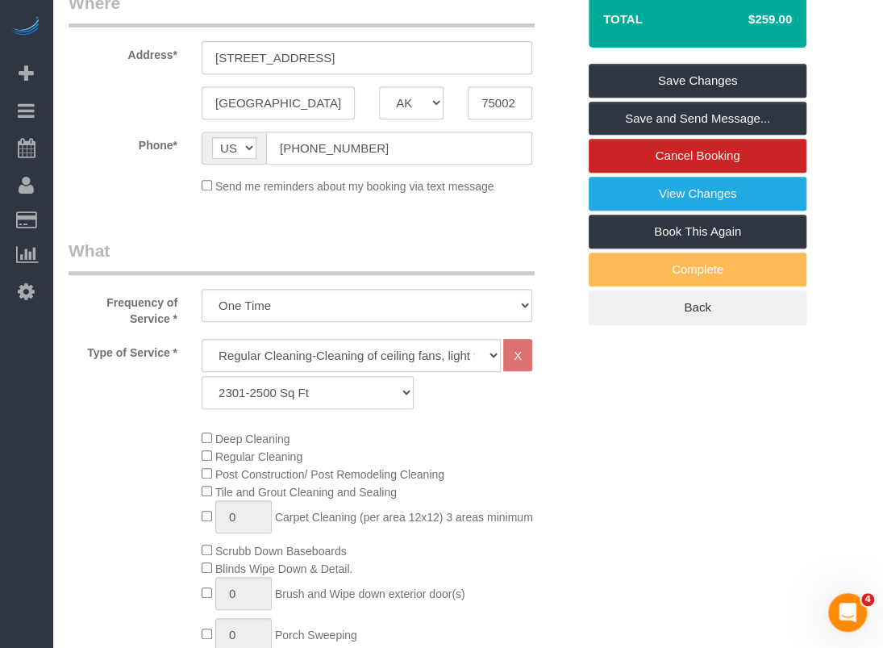
scroll to position [262, 0]
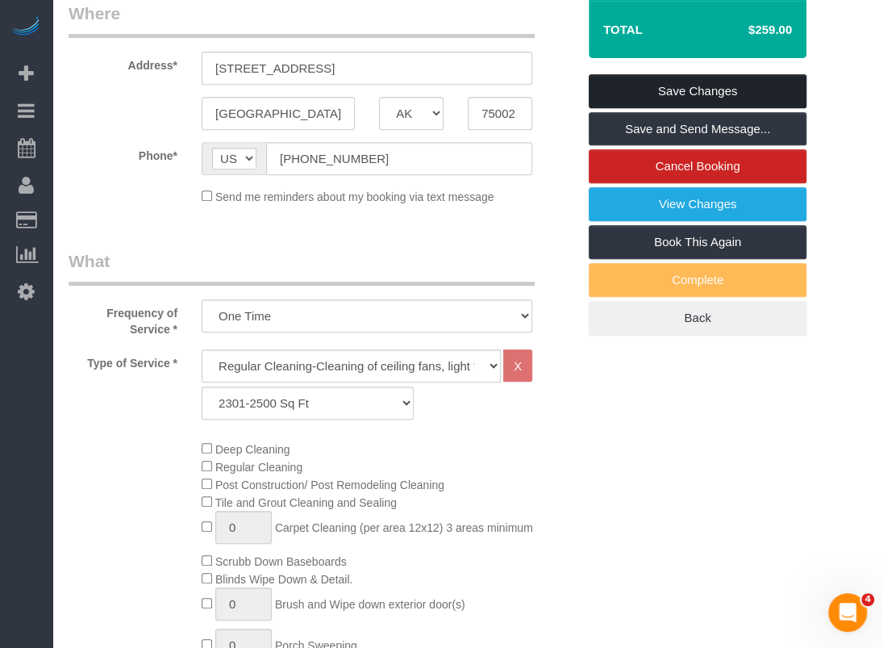
click at [666, 108] on link "Save Changes" at bounding box center [698, 91] width 218 height 34
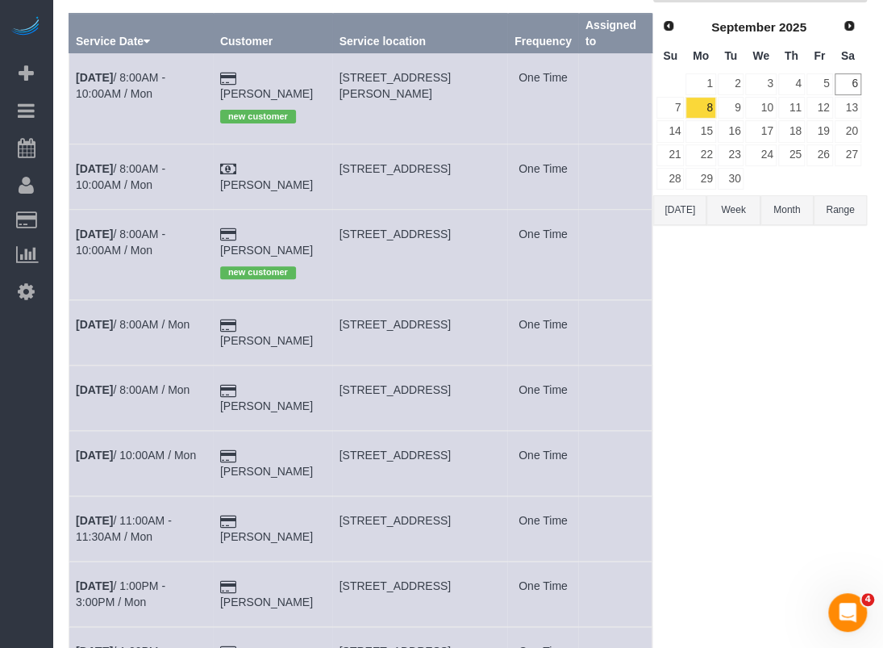
scroll to position [242, 0]
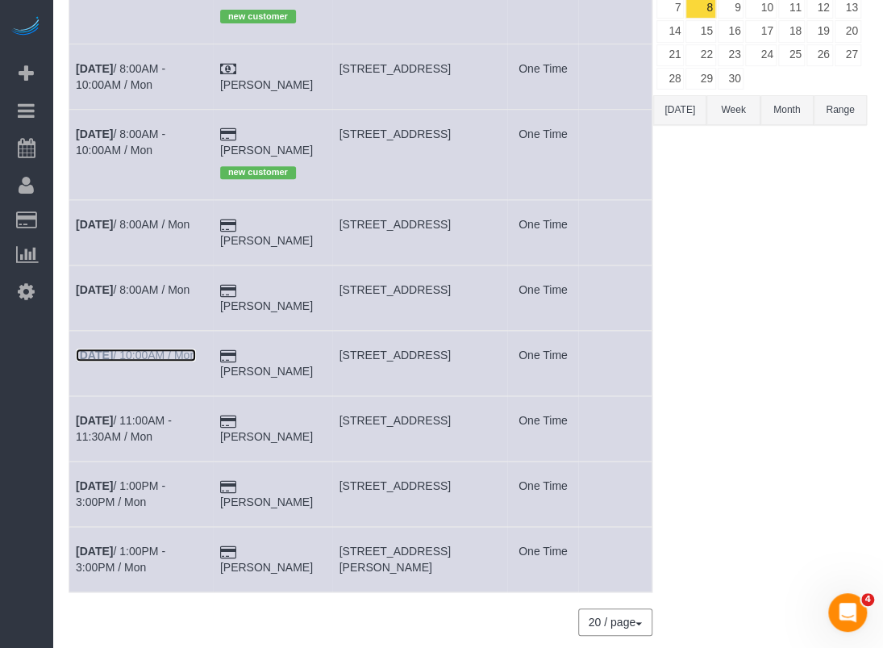
click at [124, 348] on link "Sep 8th / 10:00AM / Mon" at bounding box center [136, 354] width 120 height 13
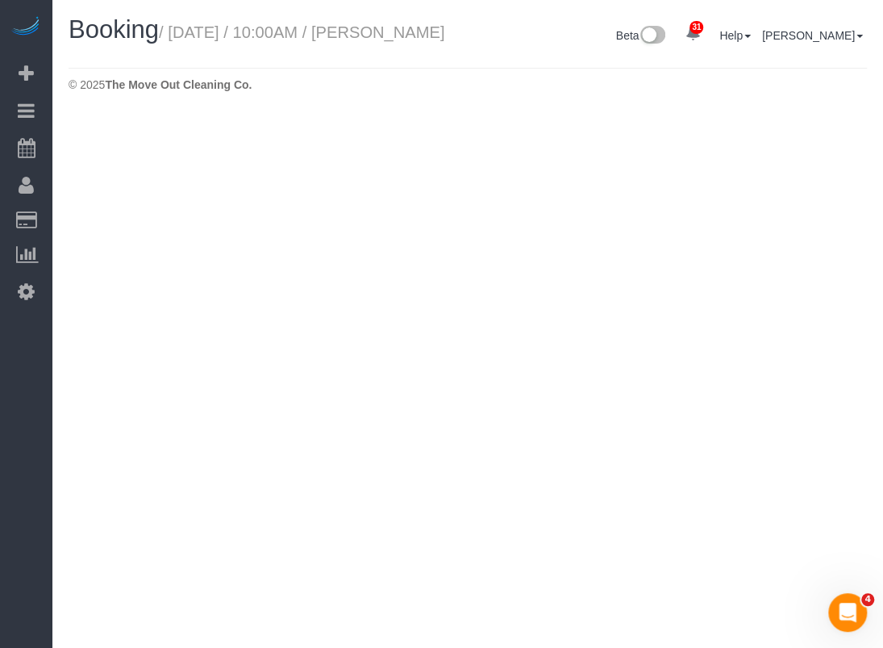
select select "[GEOGRAPHIC_DATA]"
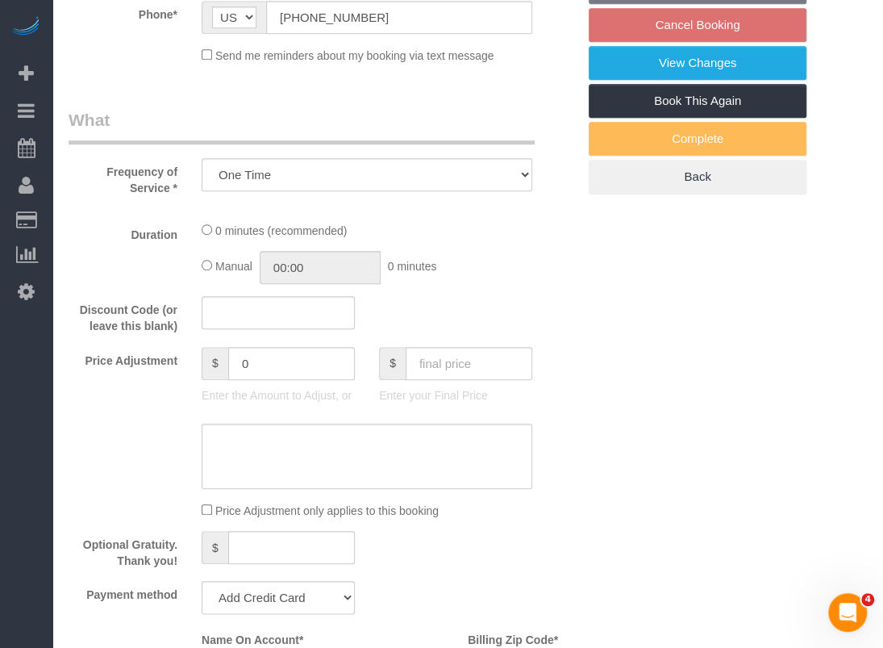
select select "object:1448"
select select "3"
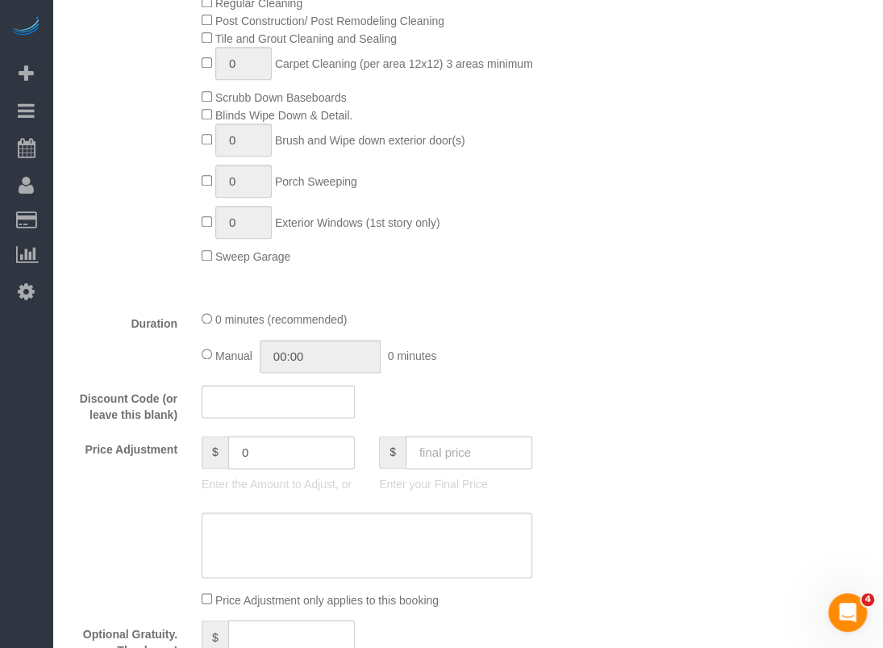
select select "string:fspay-a313df87-758b-46ad-a639-6a3223da5fc5"
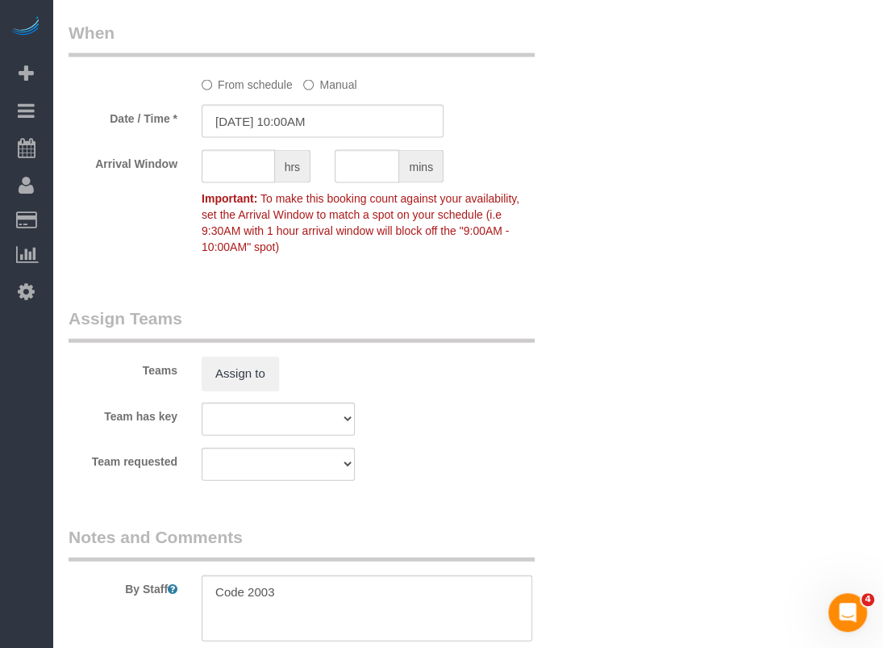
scroll to position [1795, 0]
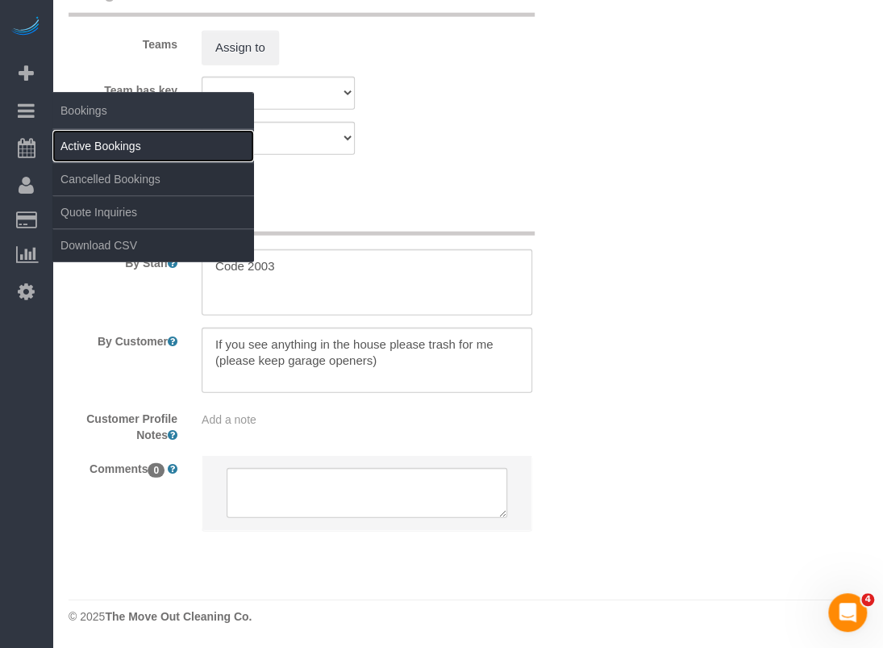
click at [89, 141] on link "Active Bookings" at bounding box center [153, 146] width 202 height 32
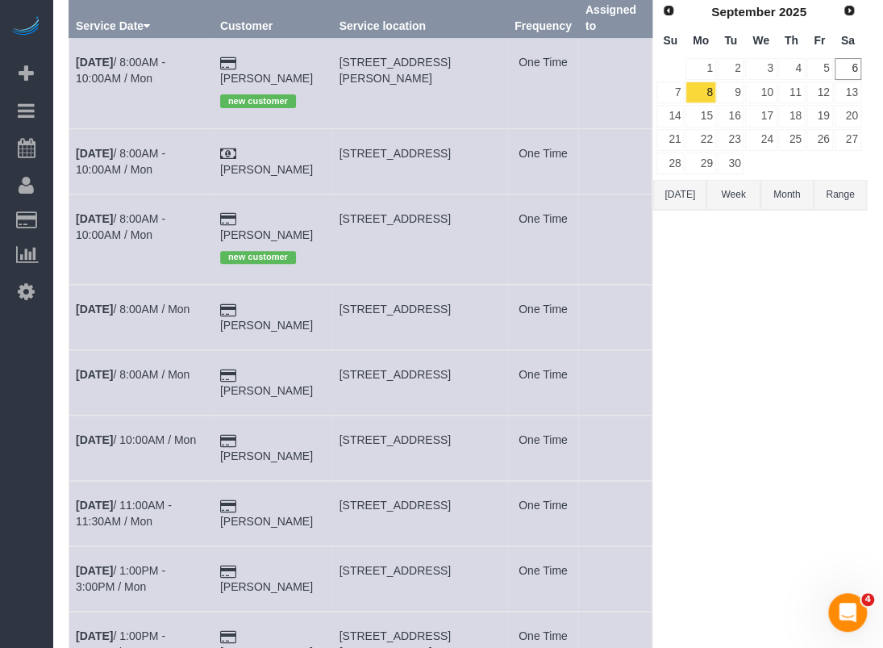
scroll to position [161, 0]
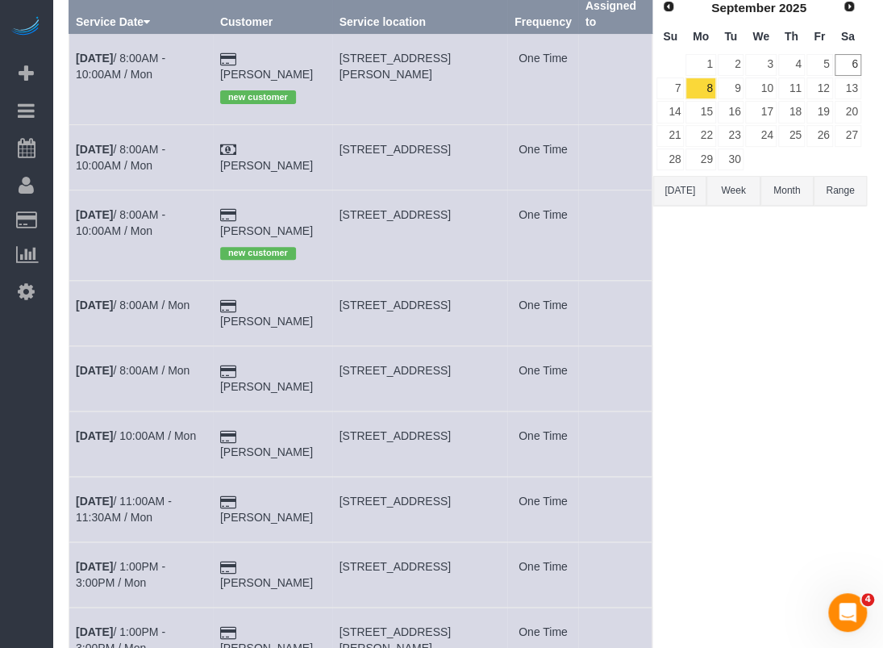
drag, startPoint x: 348, startPoint y: 403, endPoint x: 471, endPoint y: 417, distance: 124.3
click at [471, 417] on td "4939 Screech Owl Lane, Grand Prairie, TX 75002" at bounding box center [419, 443] width 175 height 65
copy span "4939 Screech Owl Lane, Grand Prairie, TX 75002"
click at [165, 625] on link "Sep 8th / 1:00PM - 3:00PM / Mon" at bounding box center [121, 639] width 90 height 29
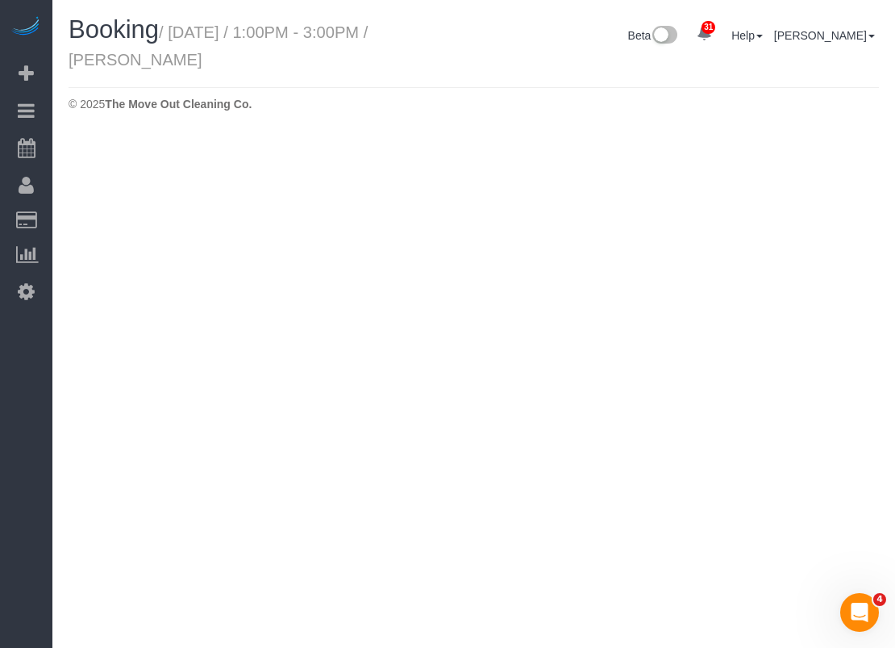
select select "[GEOGRAPHIC_DATA]"
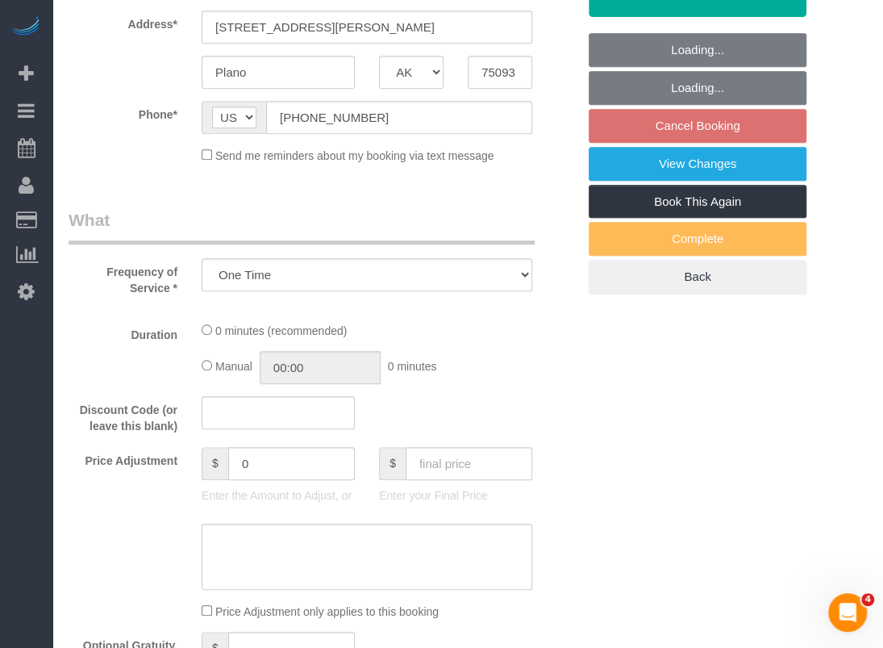
select select "object:2250"
select select "string:fspay-083e486b-4530-4aa5-9a6e-8a51029d965a"
select select "3"
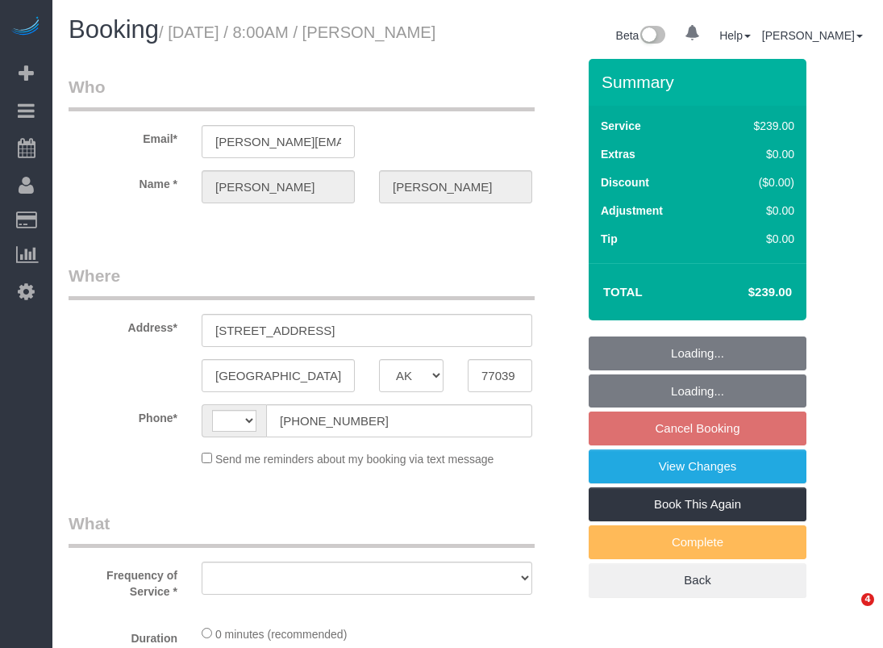
select select "[GEOGRAPHIC_DATA]"
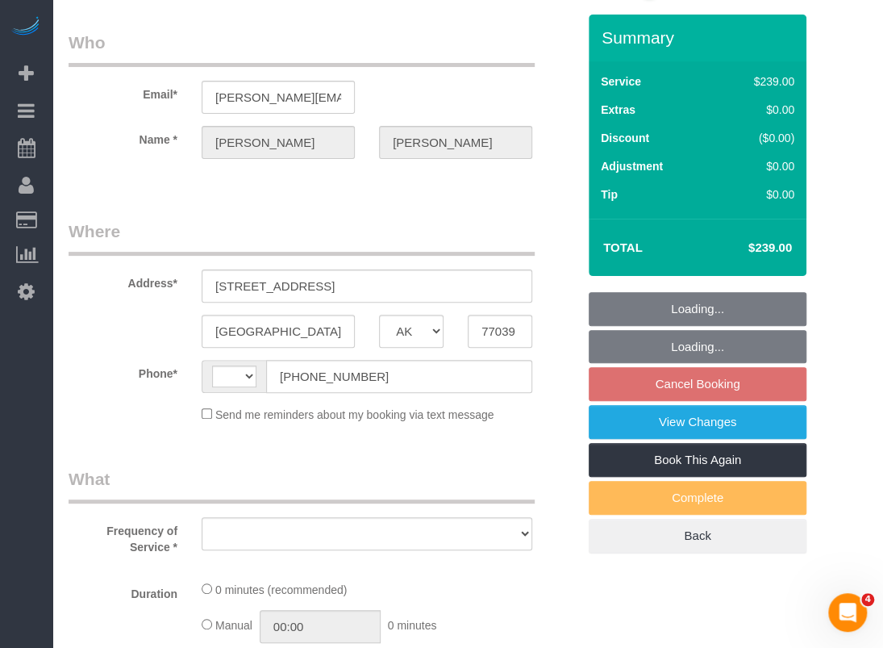
select select "string:[GEOGRAPHIC_DATA]"
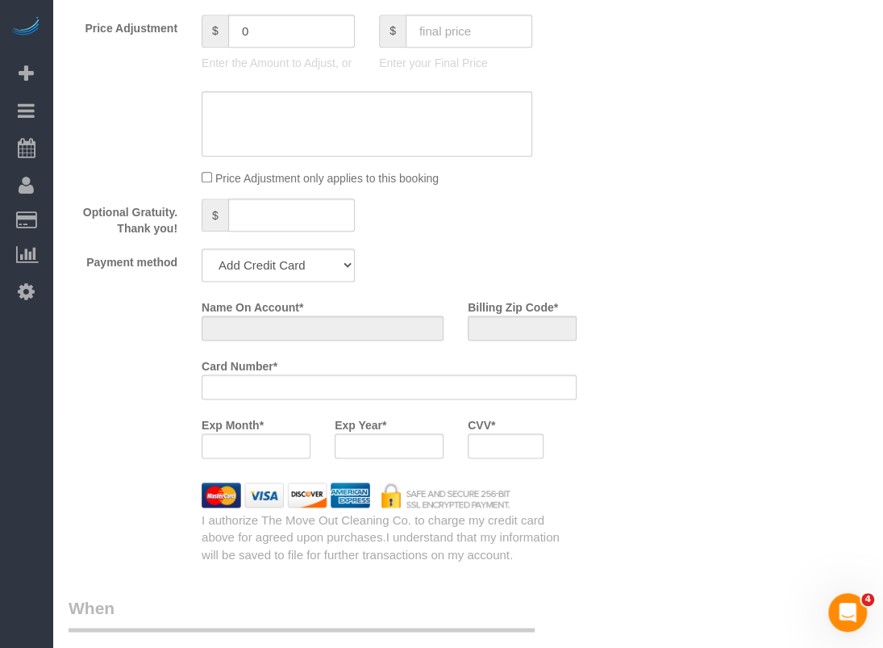
select select "object:810"
select select "string:fspay-5f9d37c2-99f9-42c9-a91e-ba06f310703a"
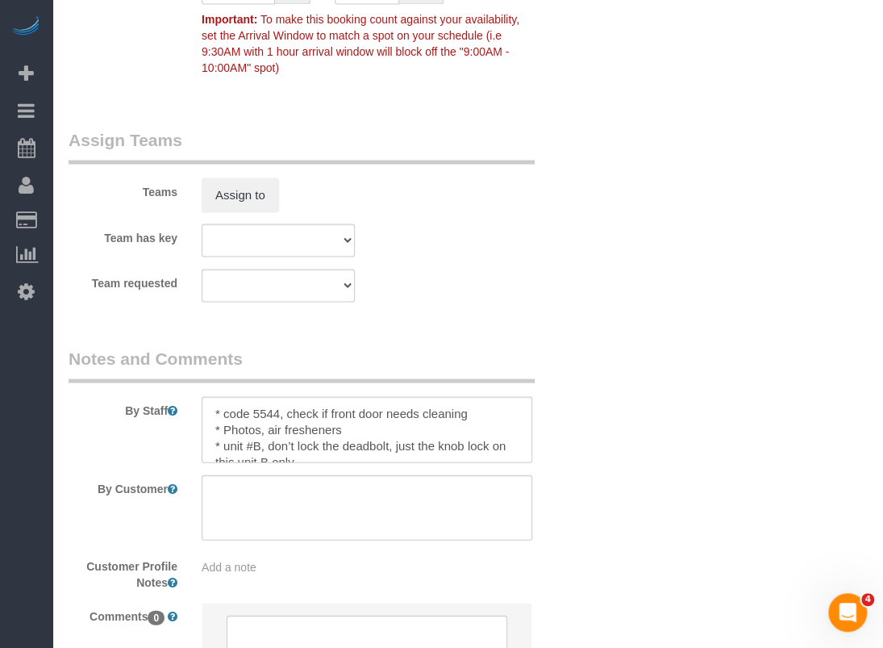
select select "object:883"
select select "3"
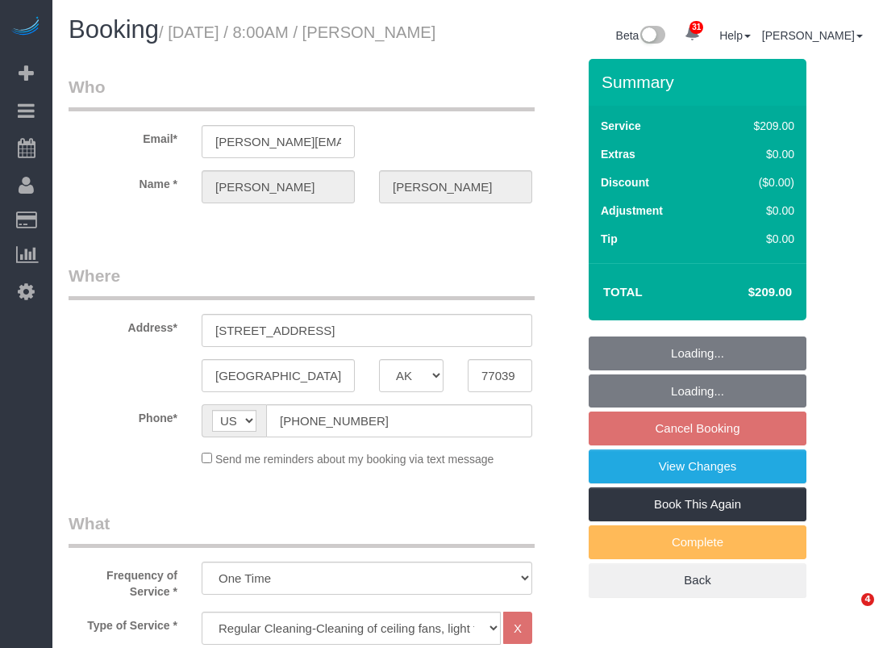
select select "[GEOGRAPHIC_DATA]"
select select "3"
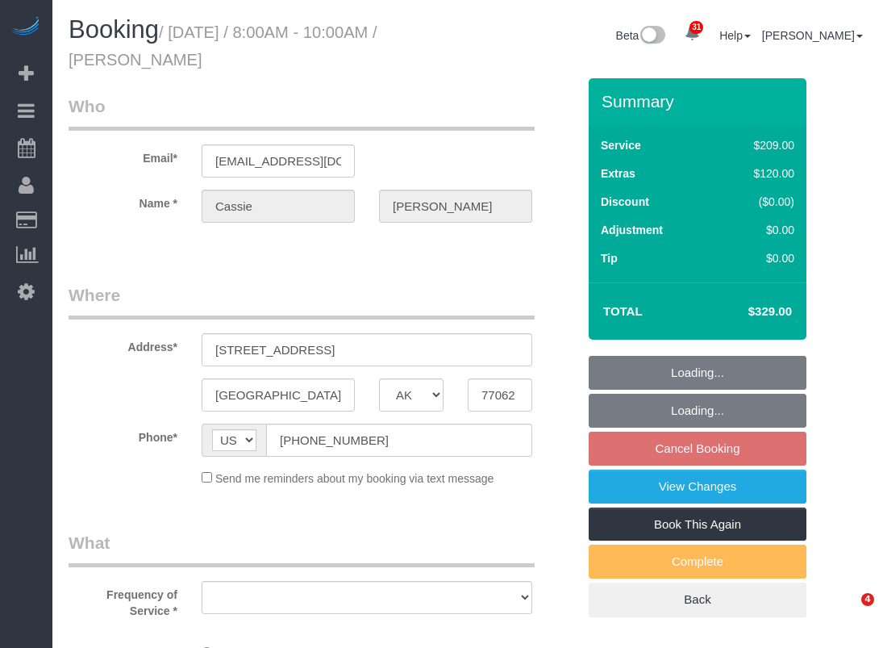
select select "[GEOGRAPHIC_DATA]"
select select "string:fspay-df745312-fdea-4945-bfc3-d63092745537"
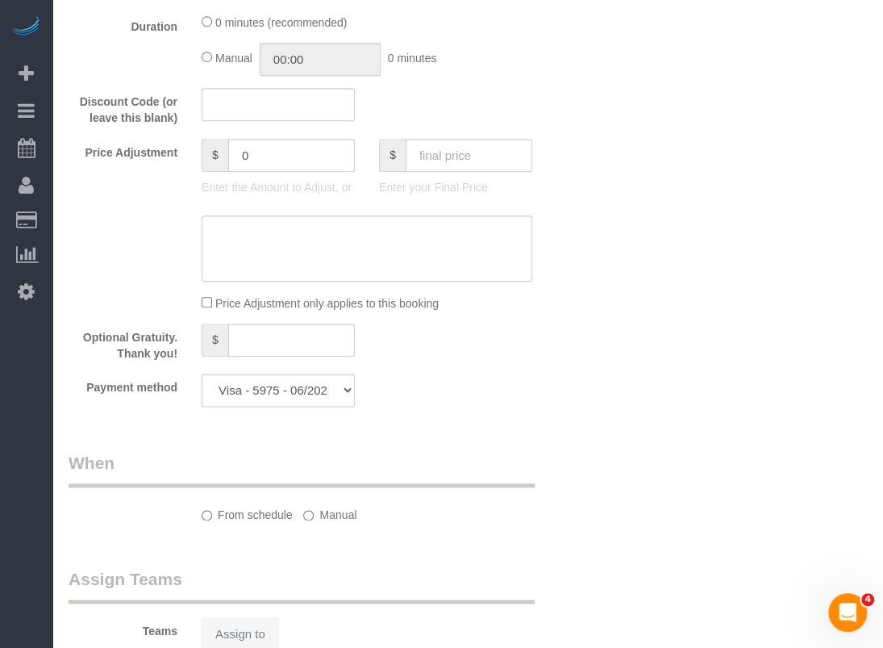
select select "object:857"
select select "3"
select select "spot1"
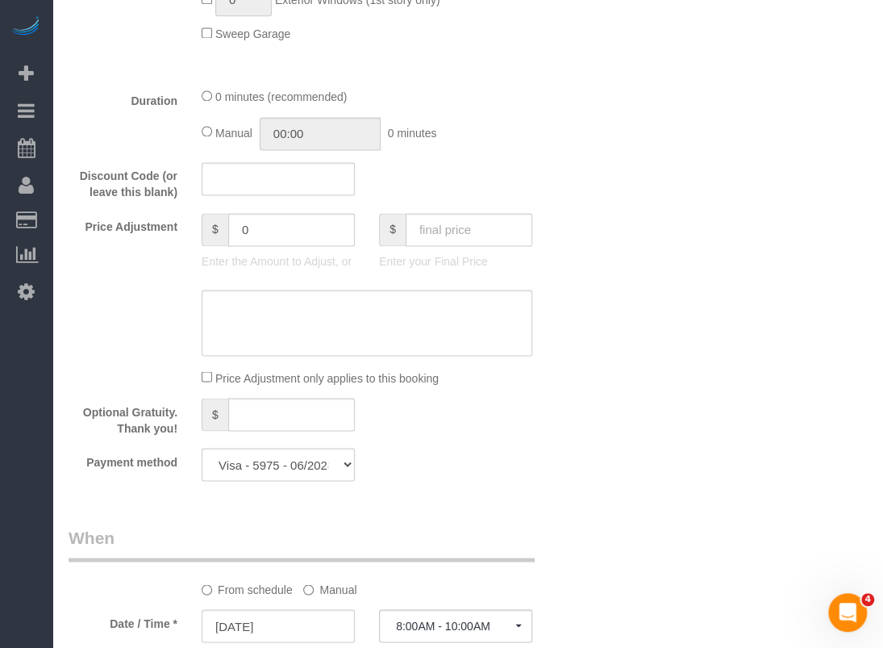
select select "object:874"
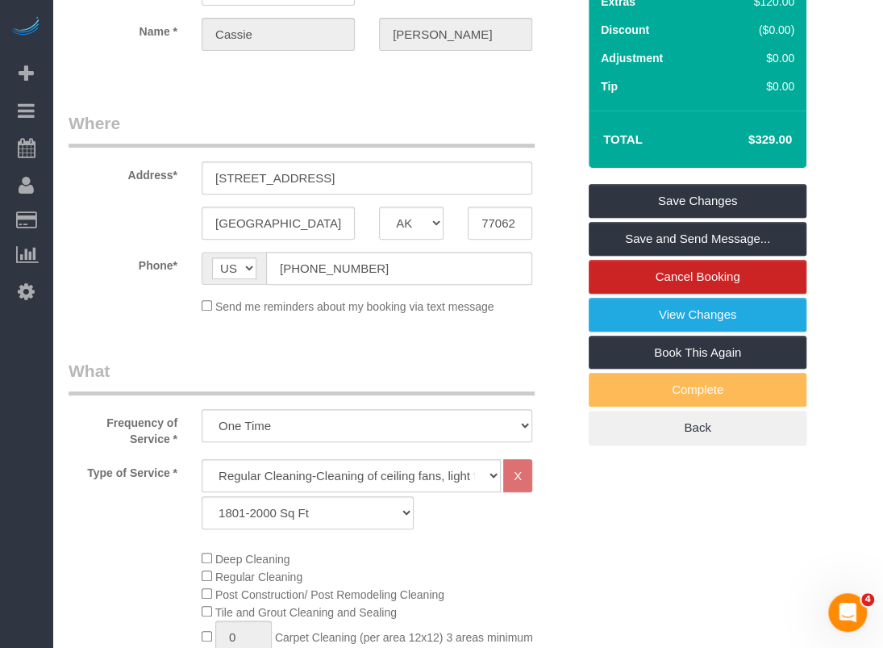
scroll to position [61, 0]
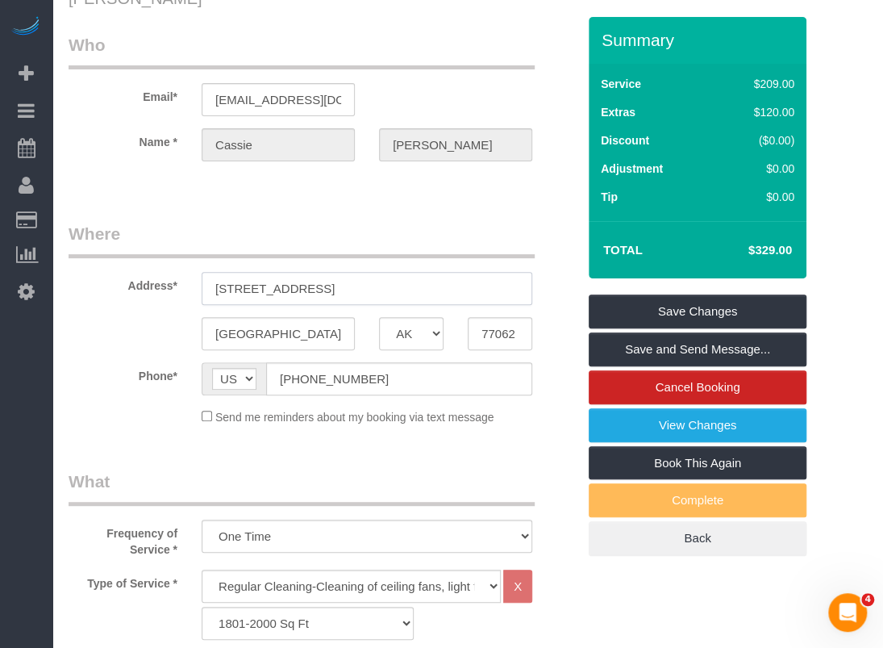
drag, startPoint x: 371, startPoint y: 286, endPoint x: 191, endPoint y: 285, distance: 179.9
click at [191, 285] on div "[STREET_ADDRESS]" at bounding box center [367, 288] width 355 height 33
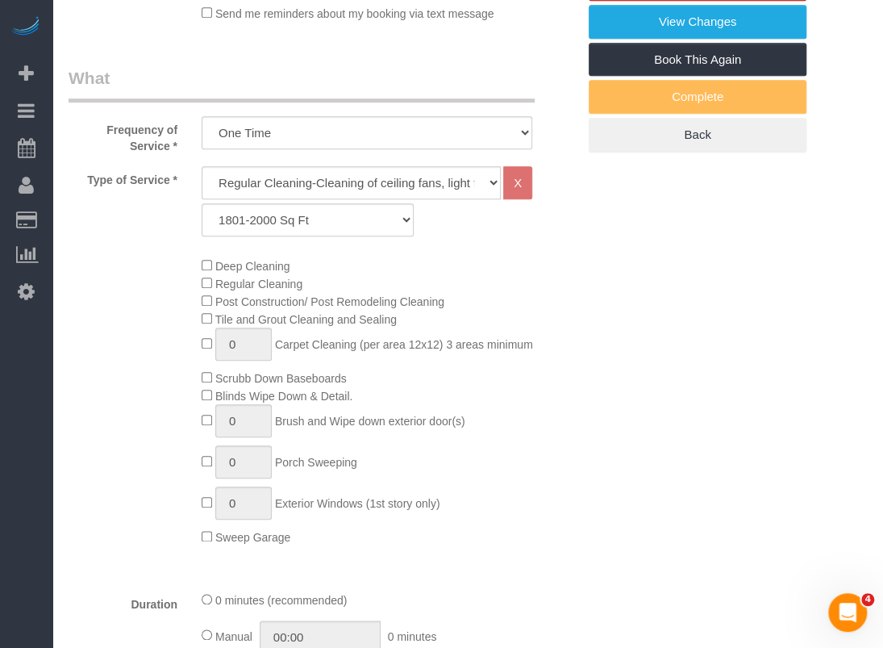
scroll to position [465, 0]
